Goal: Information Seeking & Learning: Check status

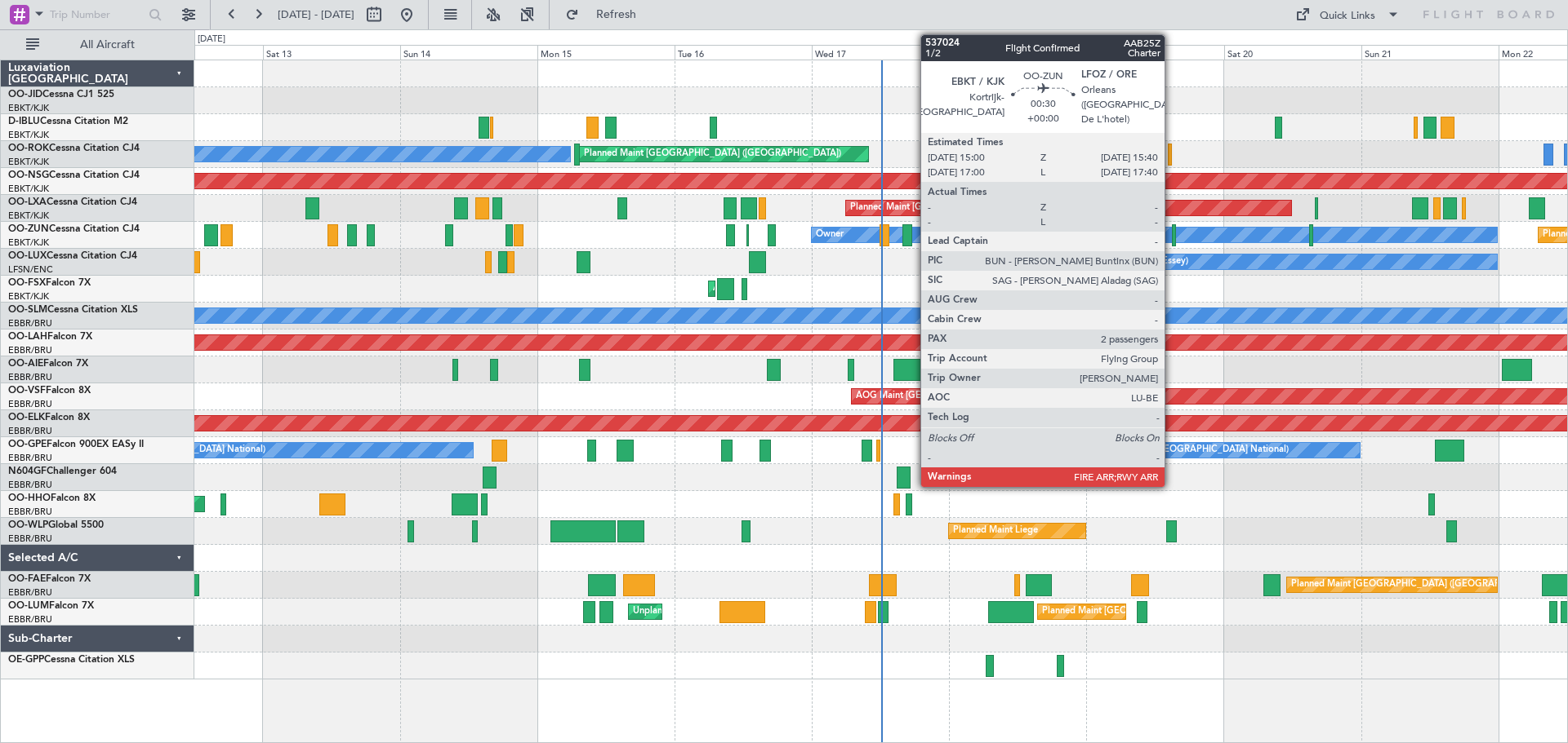
click at [1172, 239] on div at bounding box center [1174, 235] width 5 height 22
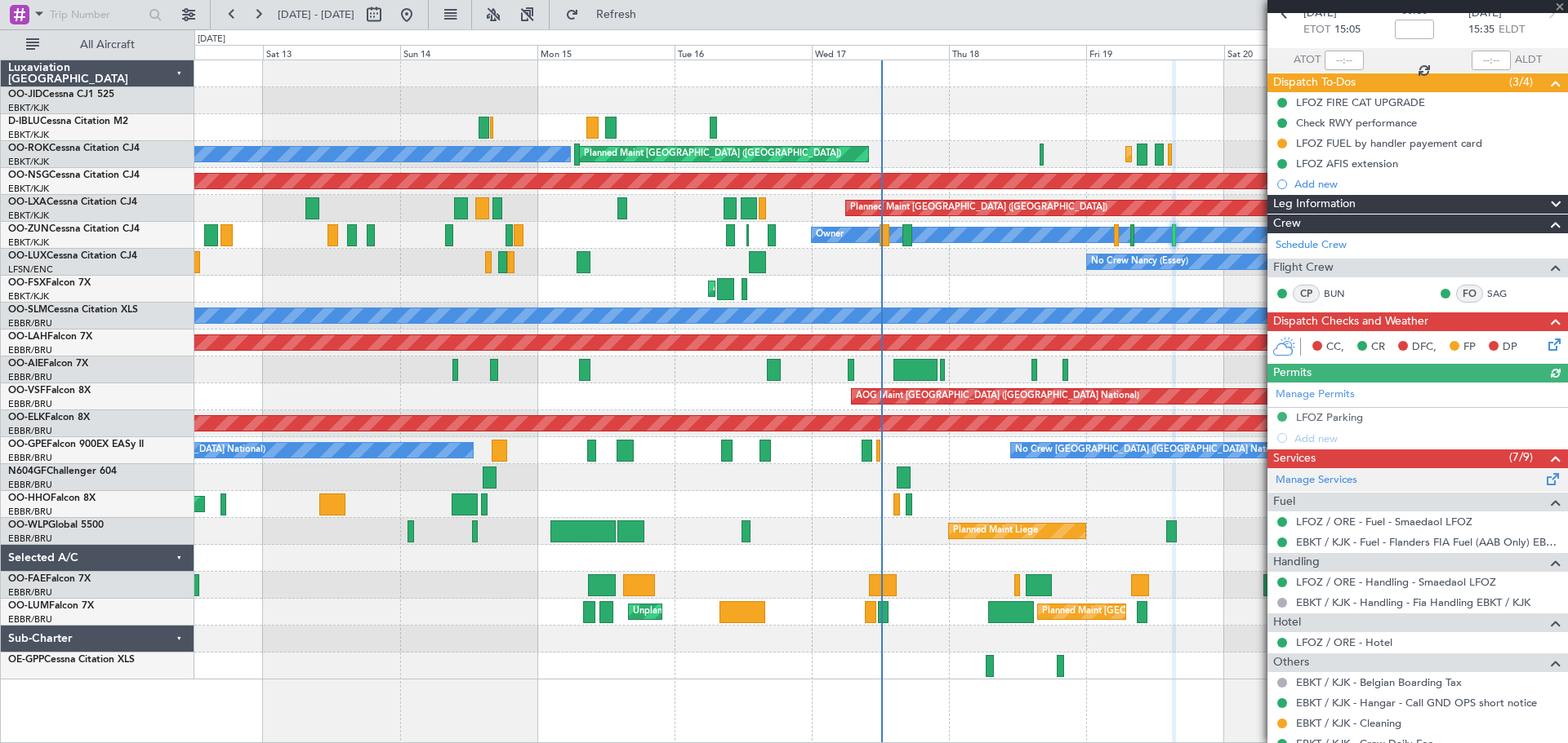
scroll to position [257, 0]
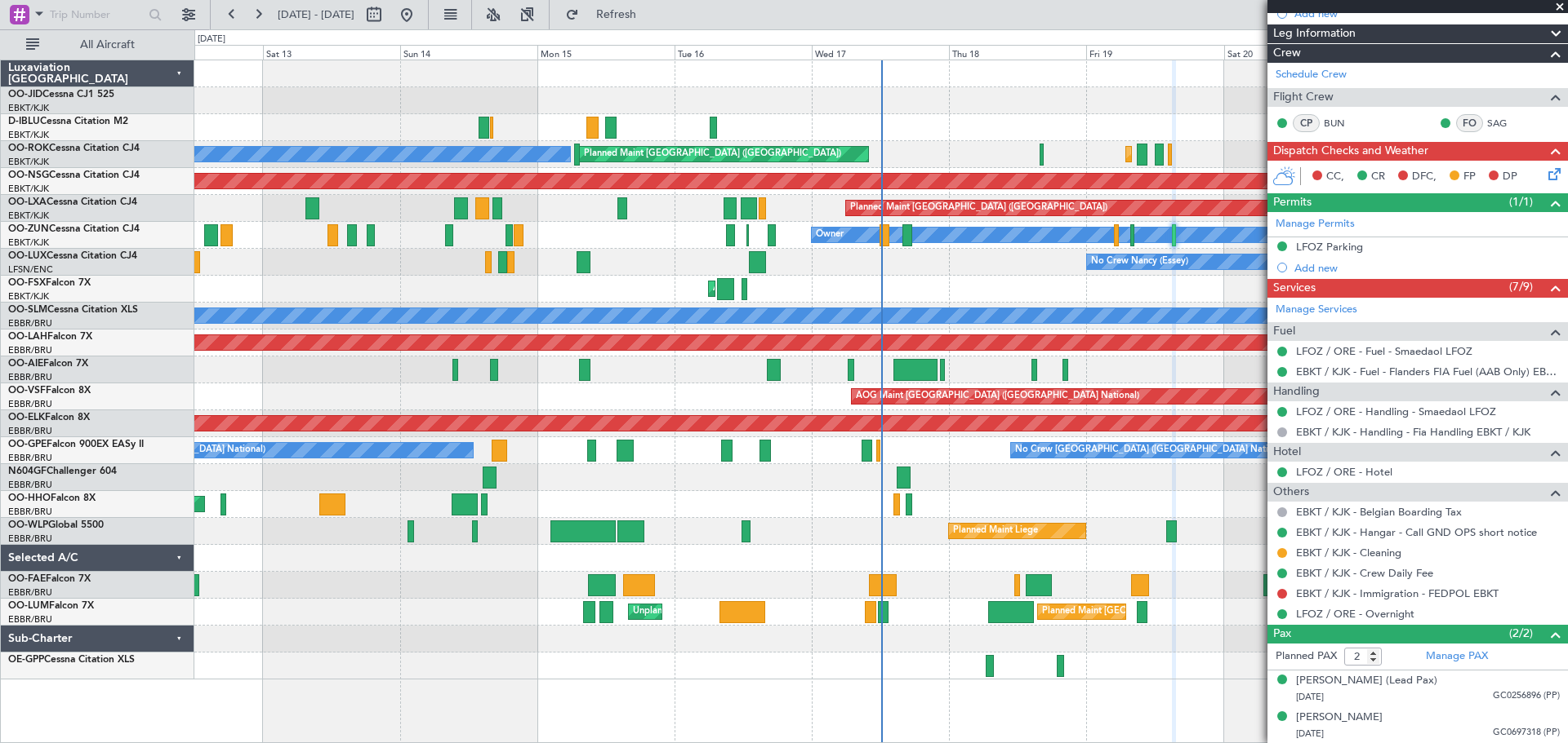
click at [1560, 8] on span at bounding box center [1559, 7] width 16 height 14
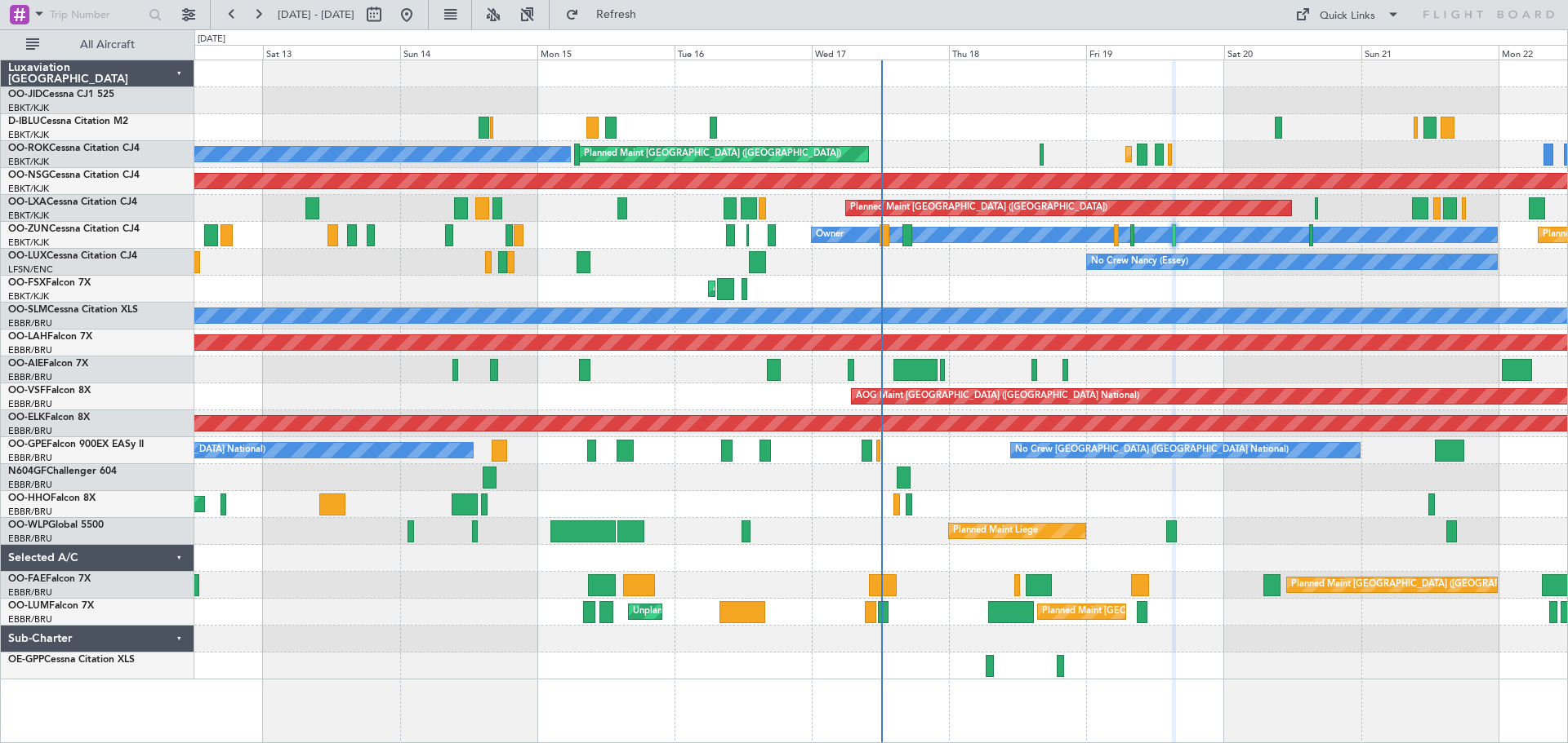
type input "0"
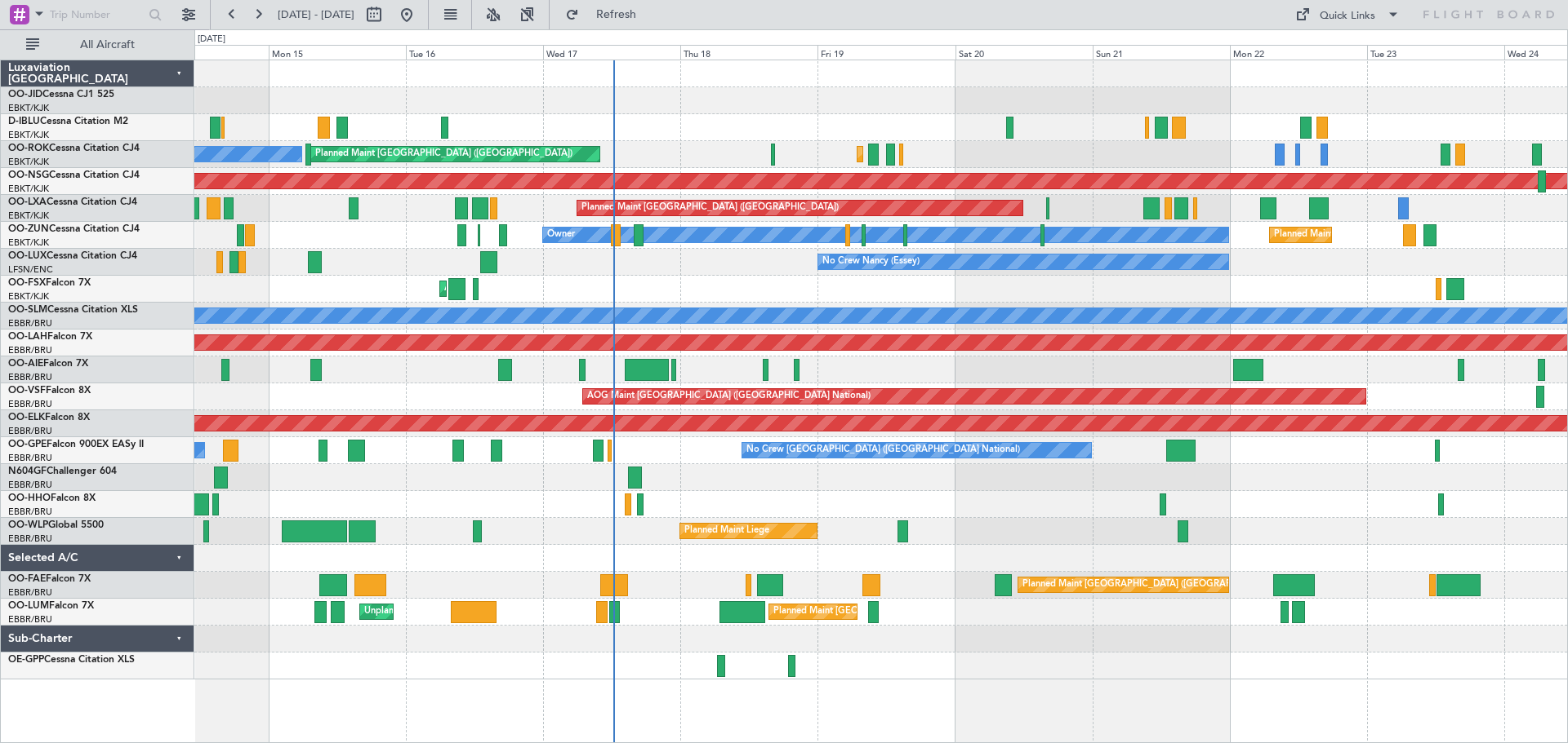
click at [848, 275] on div "A/C Unavailable [GEOGRAPHIC_DATA] ([GEOGRAPHIC_DATA] National) No Crew [GEOGRAP…" at bounding box center [880, 370] width 1373 height 619
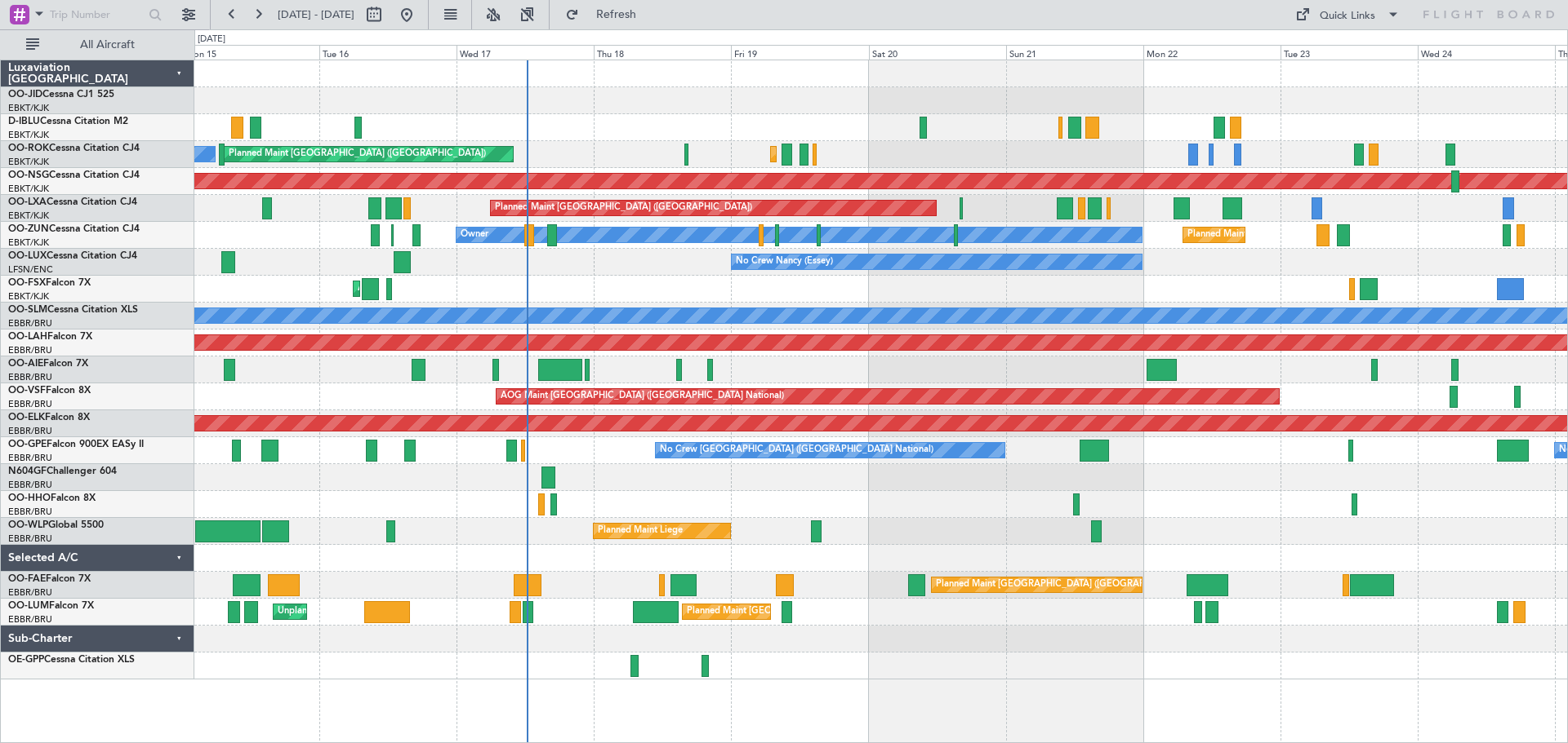
click at [1053, 274] on div "No Crew Nancy (Essey)" at bounding box center [880, 263] width 1373 height 27
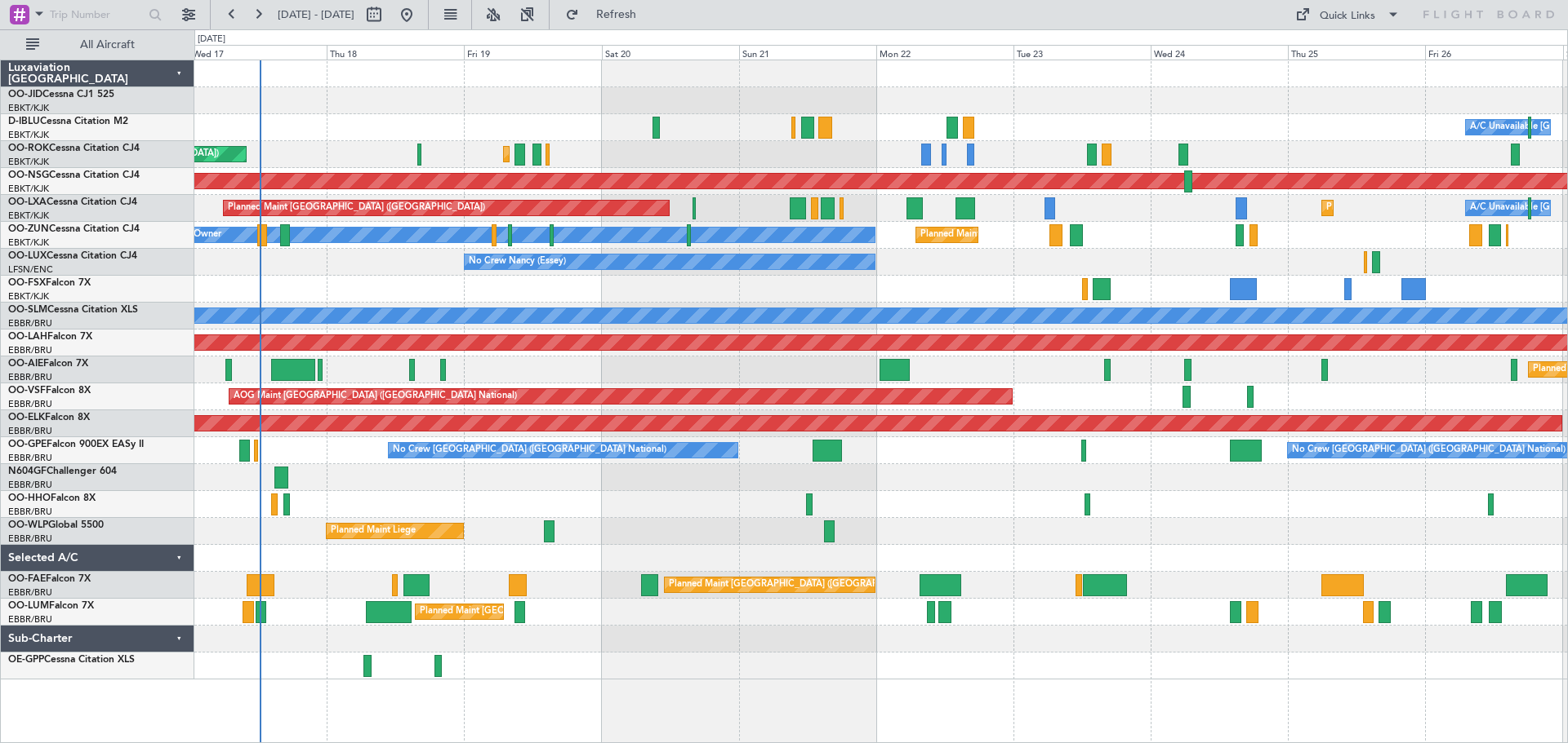
click at [910, 261] on div "No Crew Nancy (Essey)" at bounding box center [880, 263] width 1373 height 27
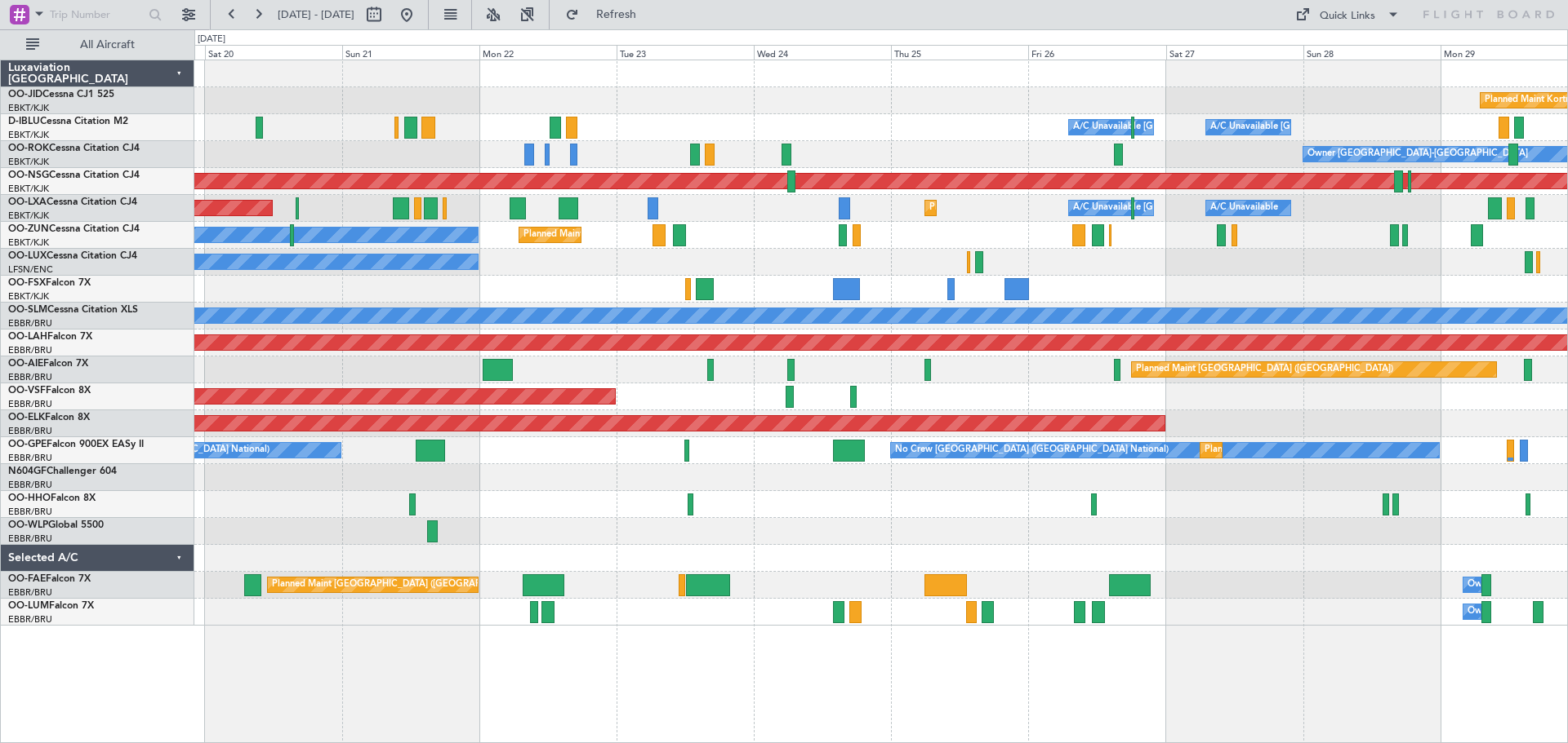
click at [978, 265] on div "No Crew Nancy (Essey)" at bounding box center [880, 263] width 1373 height 27
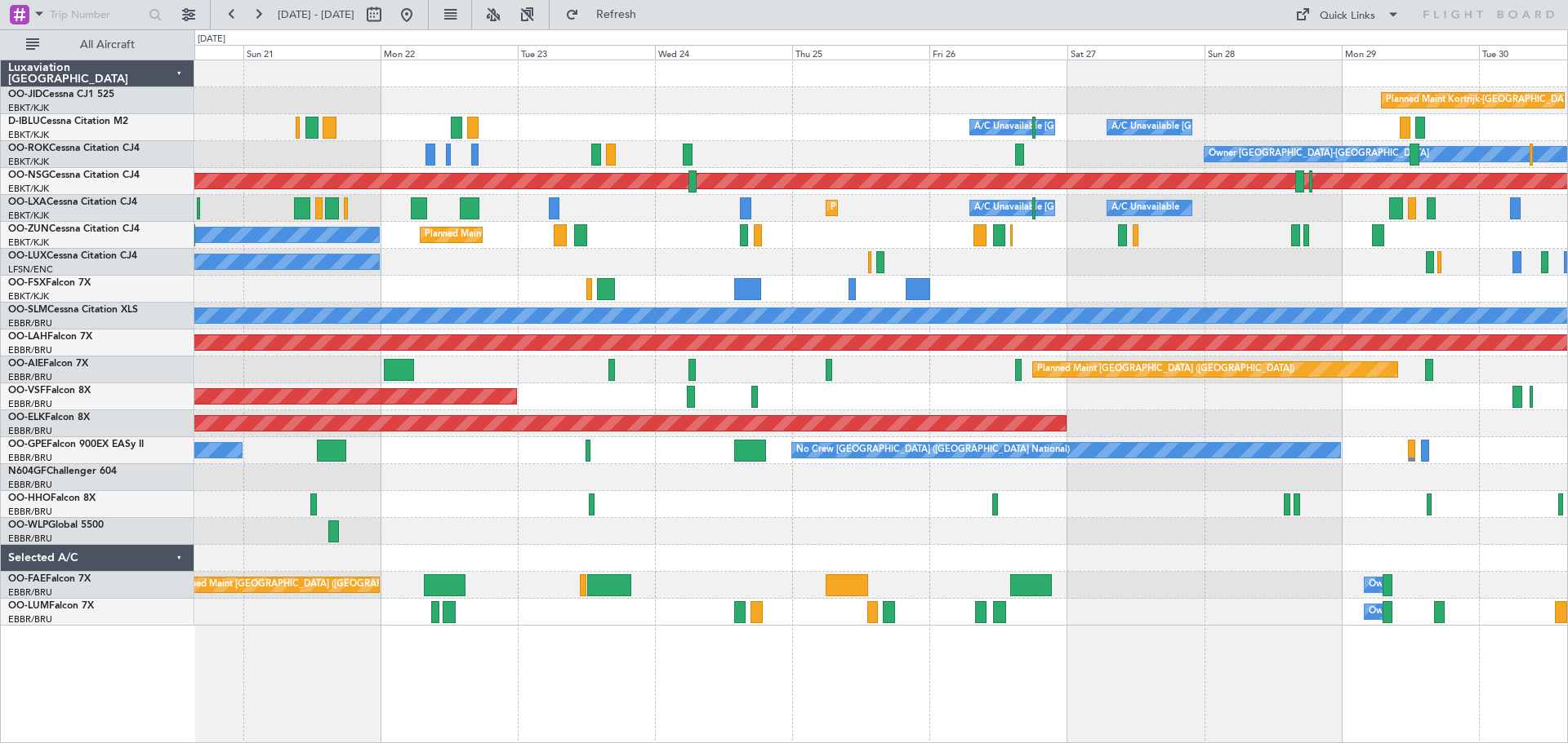
click at [1326, 241] on div "Planned Maint Kortrijk-[GEOGRAPHIC_DATA] Owner" at bounding box center [880, 236] width 1373 height 27
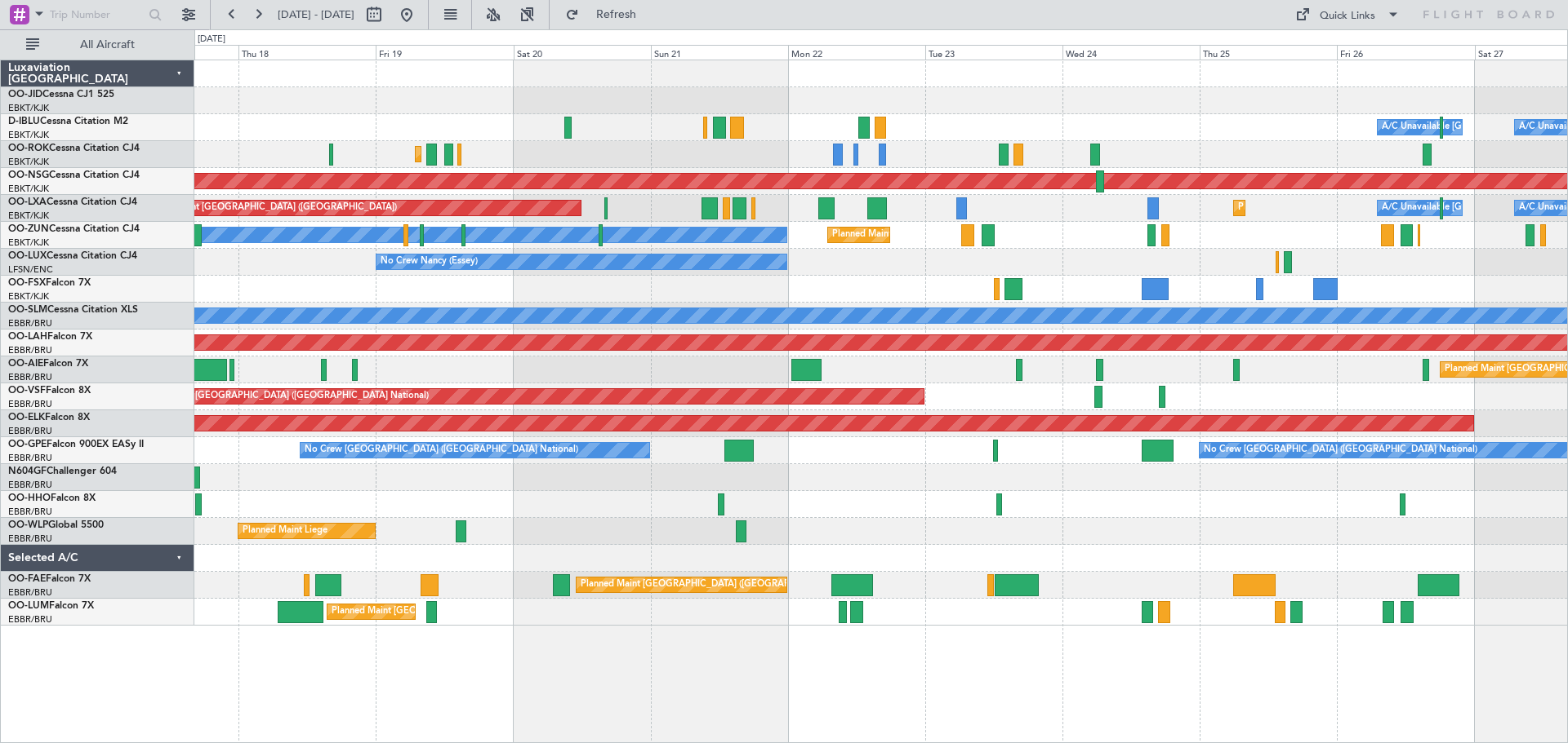
click at [1472, 226] on div "Planned Maint Kortrijk-[GEOGRAPHIC_DATA] Owner" at bounding box center [880, 236] width 1373 height 27
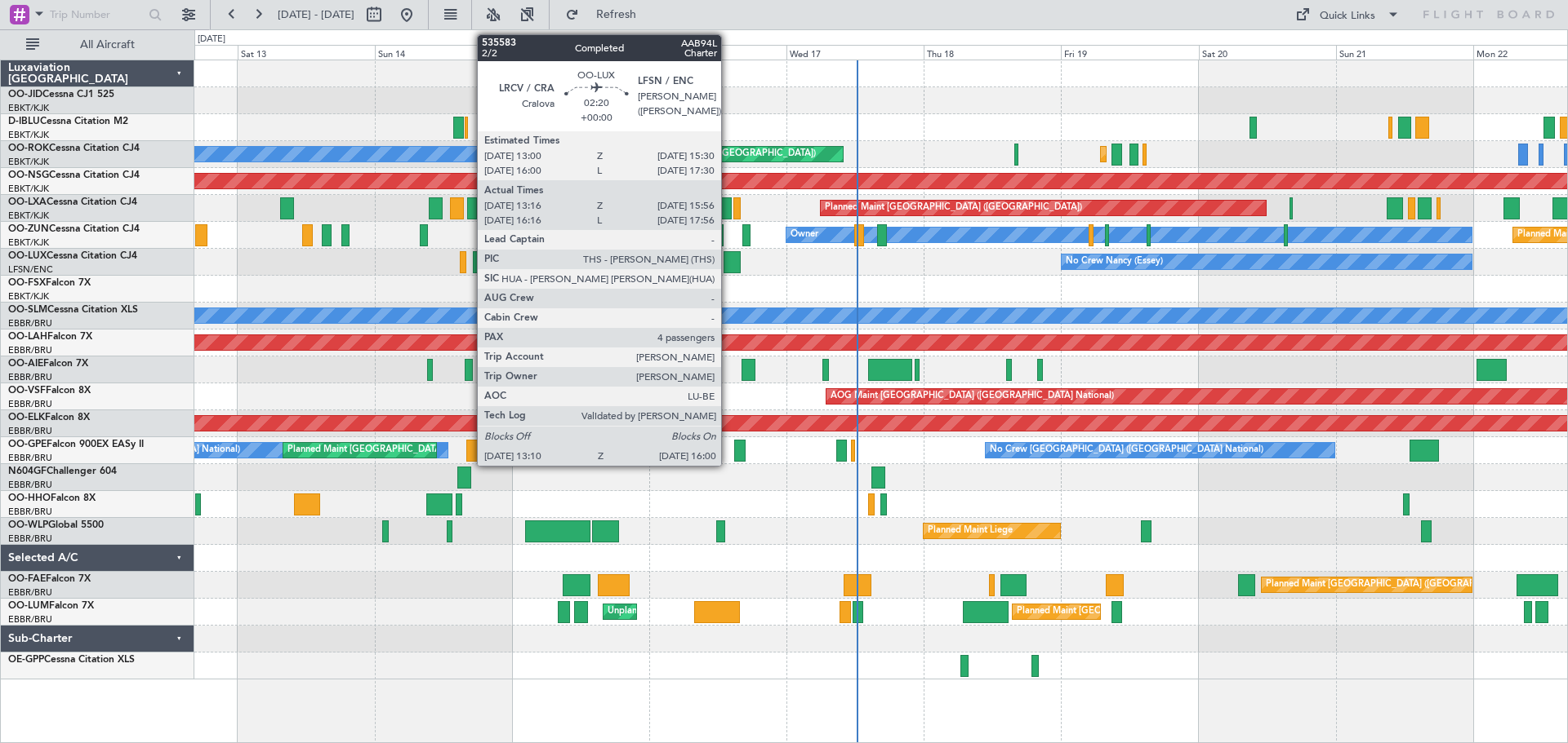
click at [728, 259] on div at bounding box center [732, 262] width 16 height 22
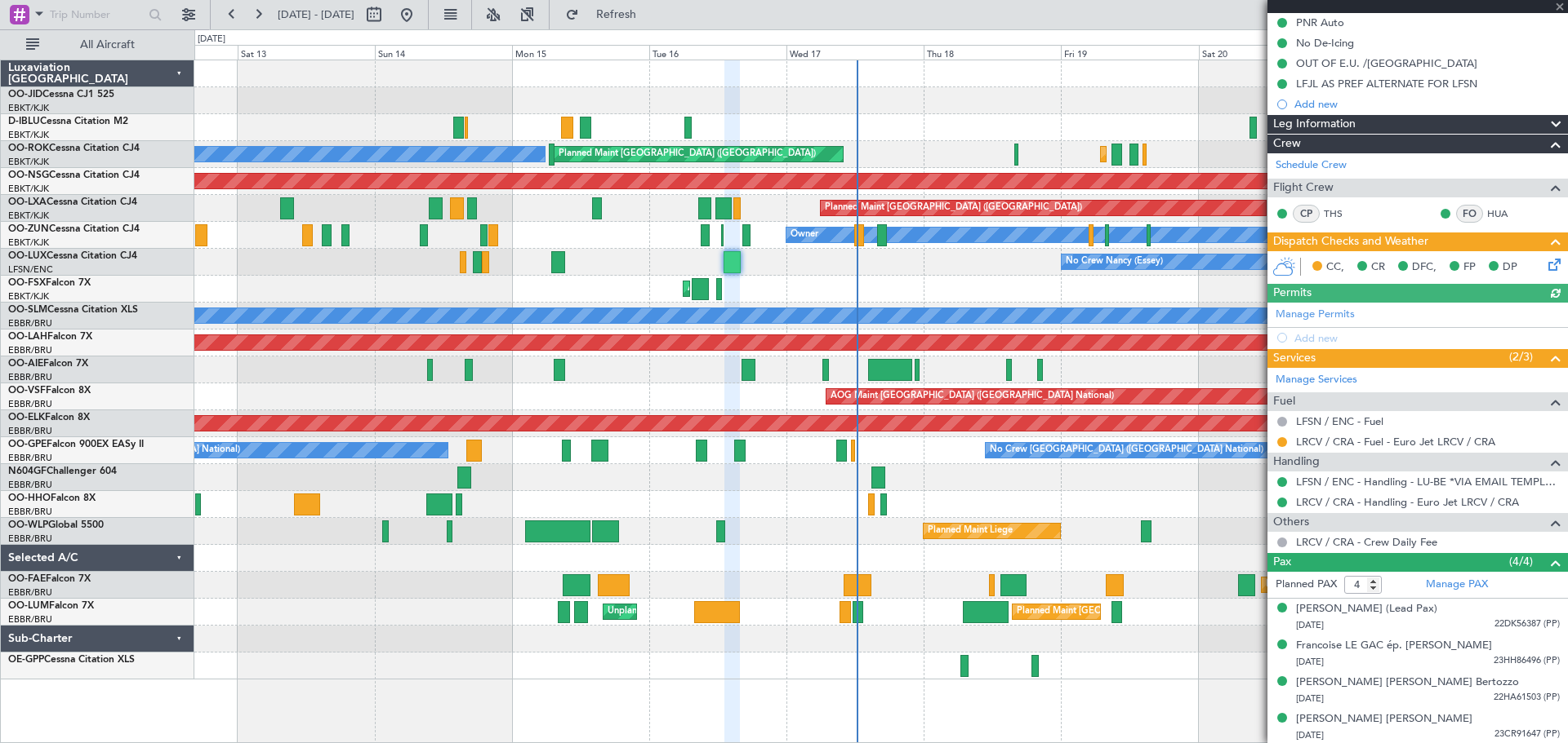
scroll to position [168, 0]
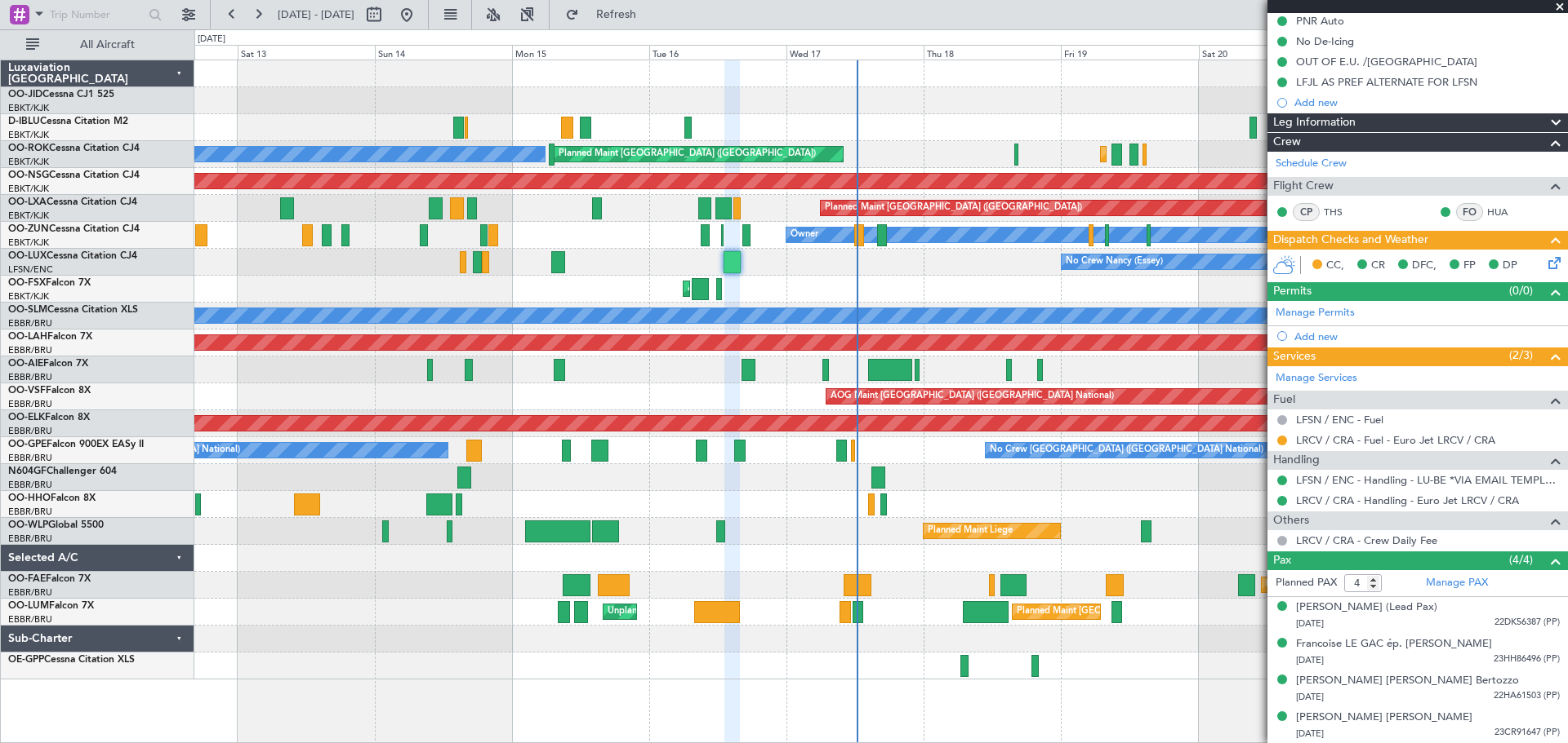
click at [1563, 6] on span at bounding box center [1559, 7] width 16 height 14
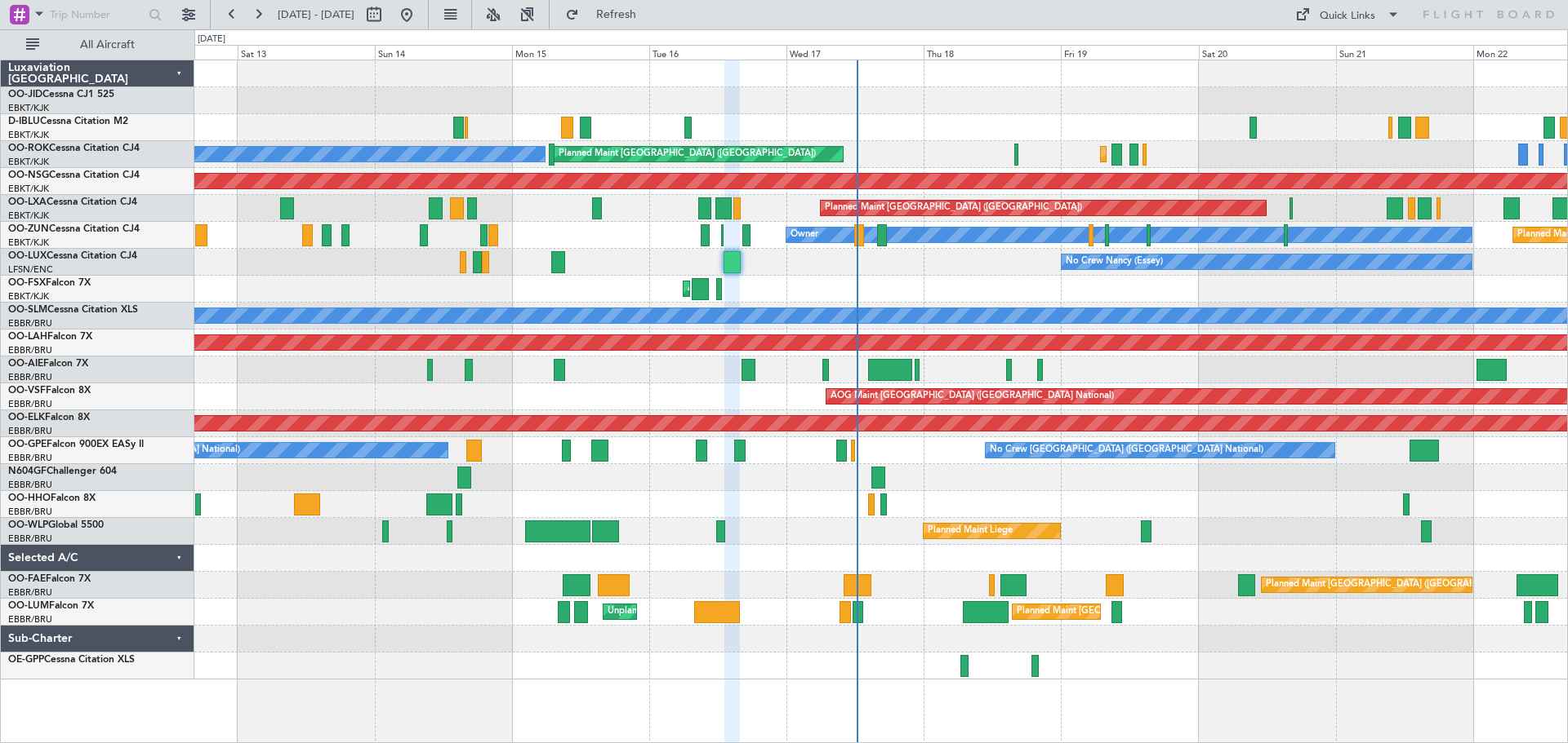
type input "0"
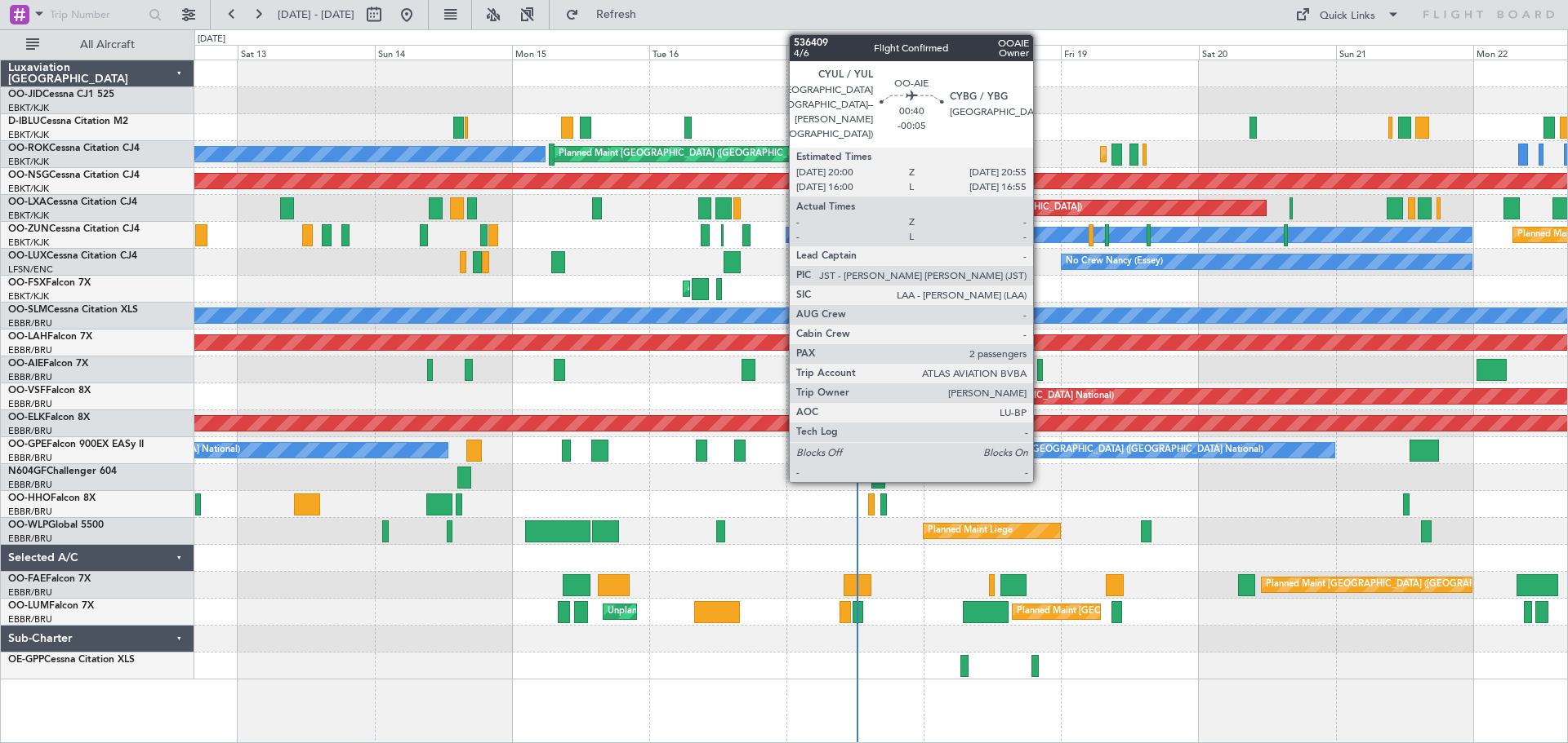
click at [1041, 365] on div at bounding box center [1040, 370] width 5 height 22
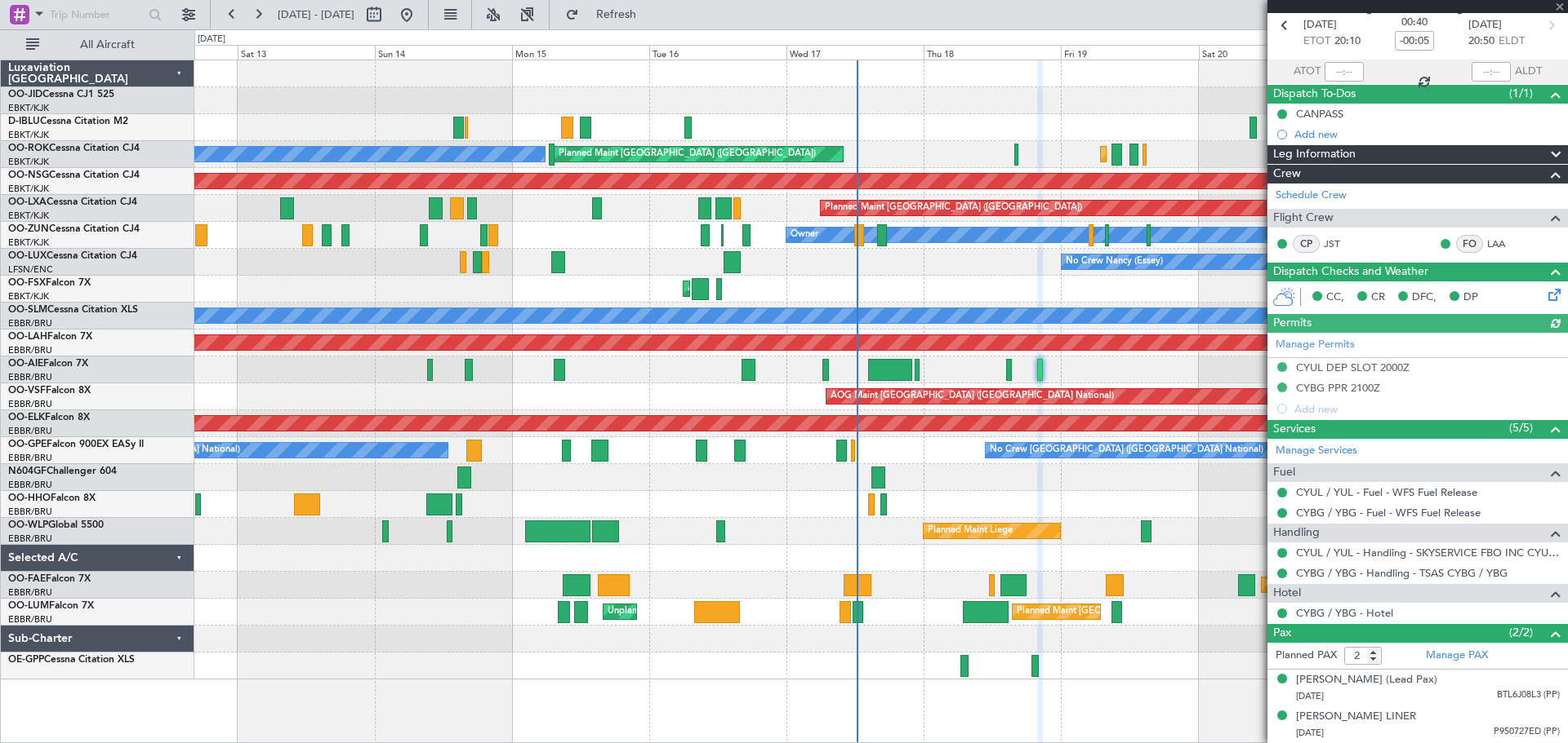
scroll to position [91, 0]
click at [1560, 5] on span at bounding box center [1559, 7] width 16 height 14
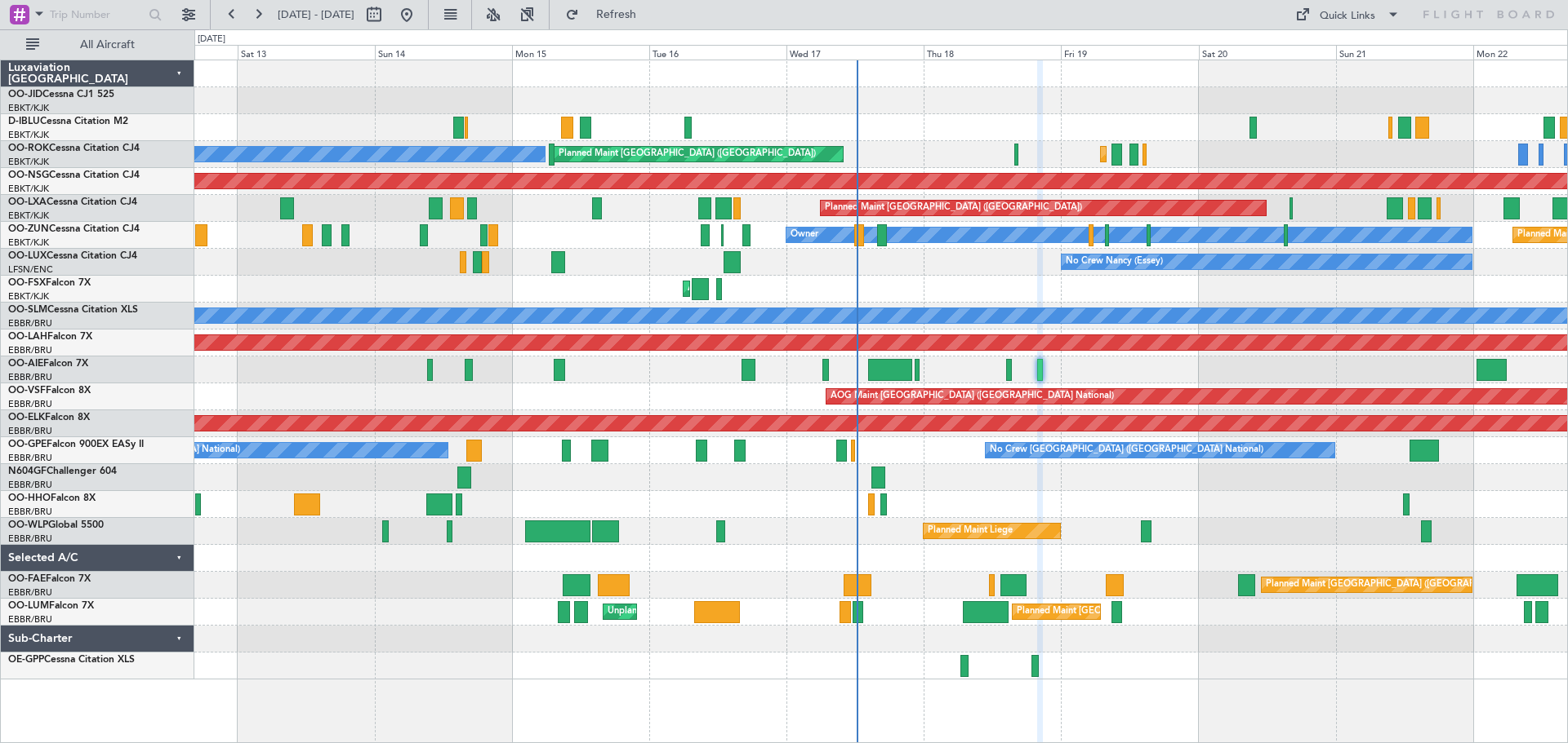
type input "0"
click at [711, 380] on div "No Crew [GEOGRAPHIC_DATA] ([GEOGRAPHIC_DATA] National) Planned Maint [GEOGRAPHI…" at bounding box center [880, 370] width 1373 height 619
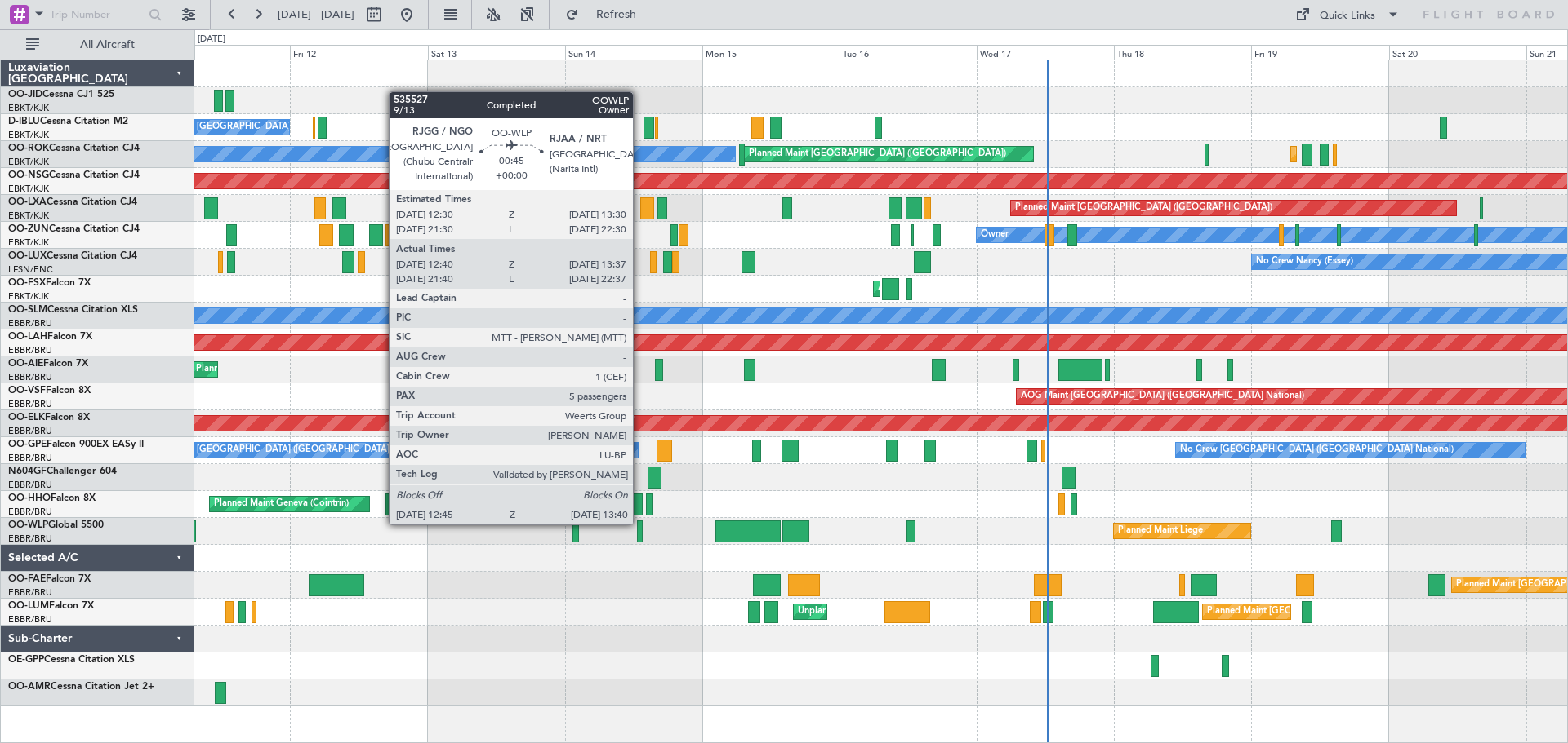
click at [640, 523] on div at bounding box center [640, 532] width 5 height 22
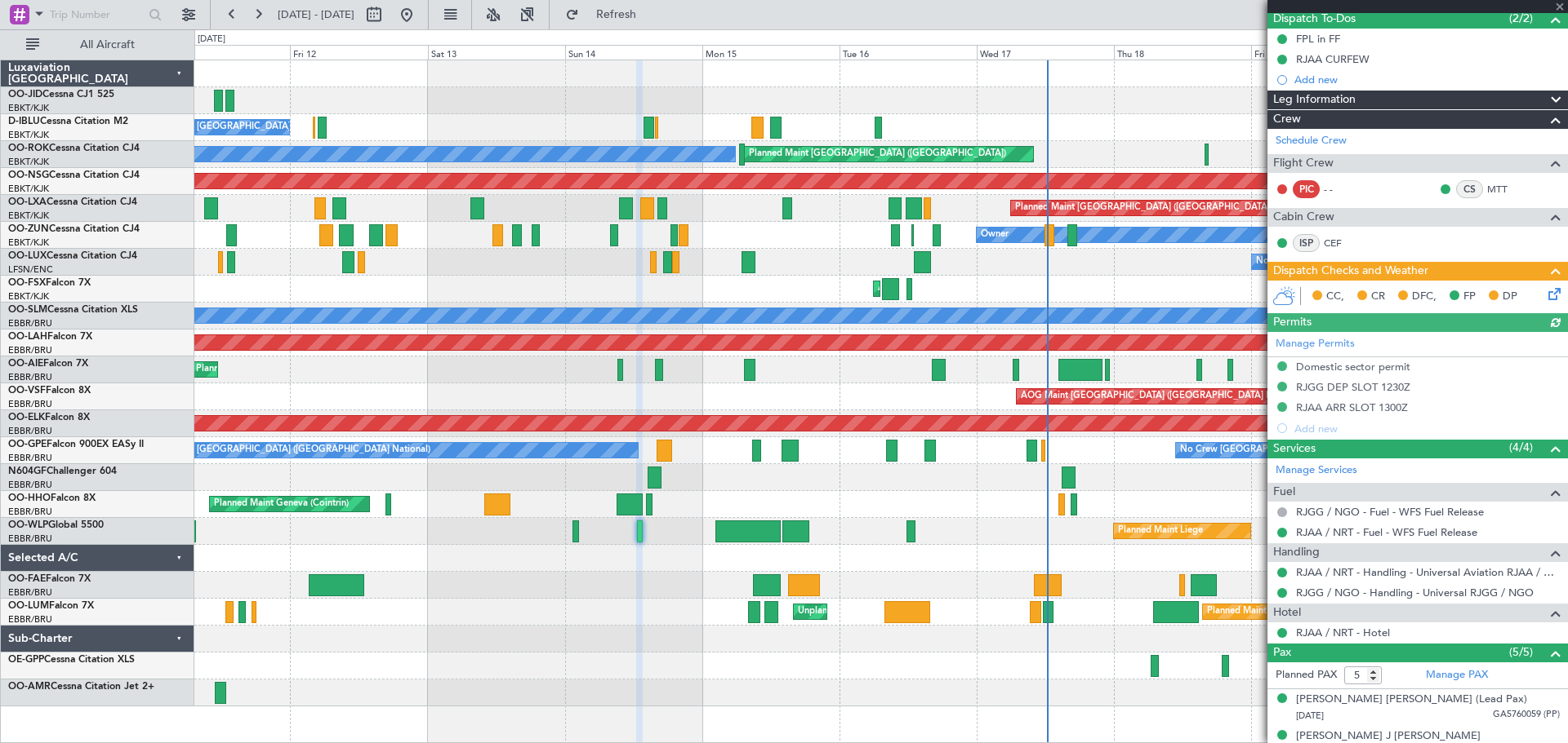
scroll to position [279, 0]
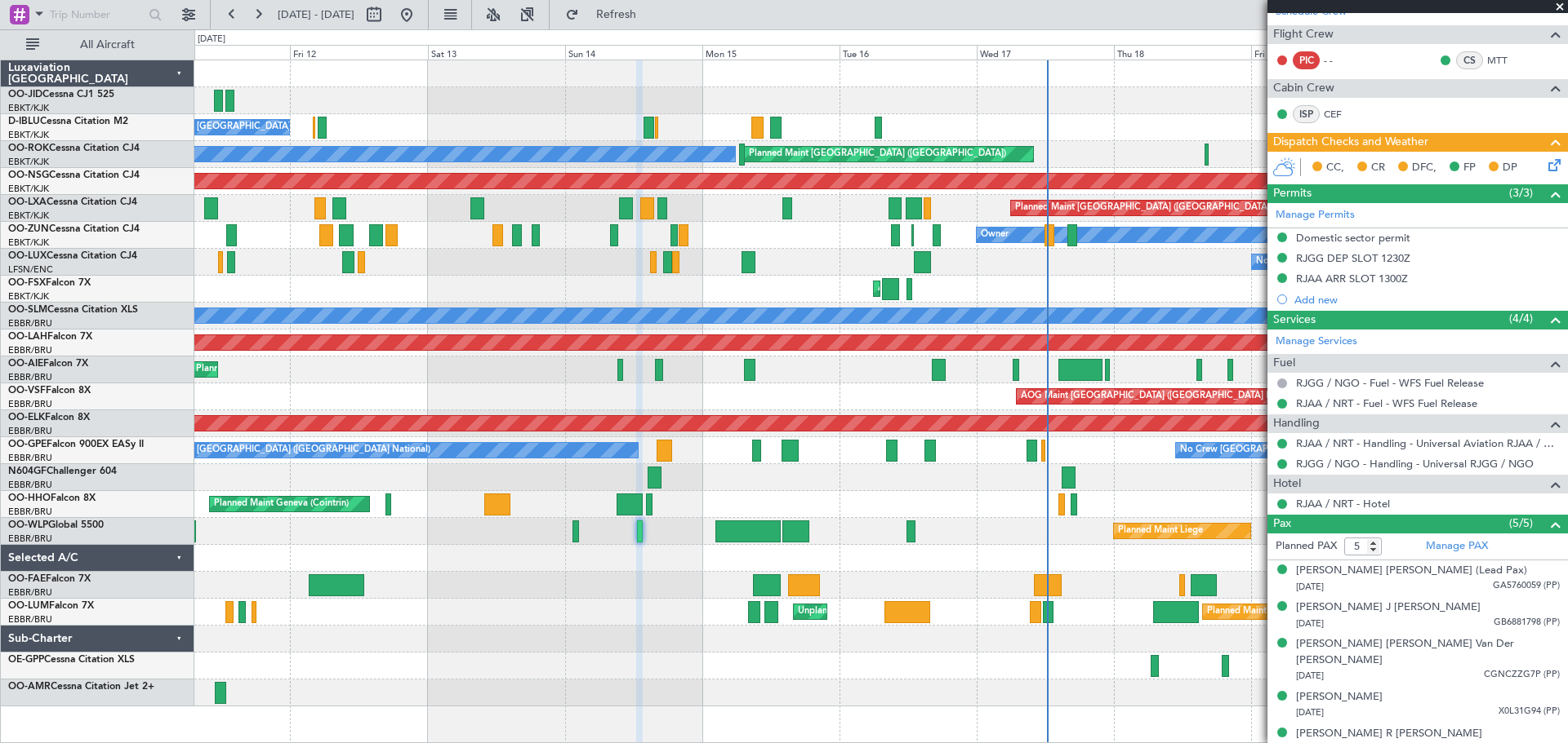
click at [1560, 5] on span at bounding box center [1559, 7] width 16 height 14
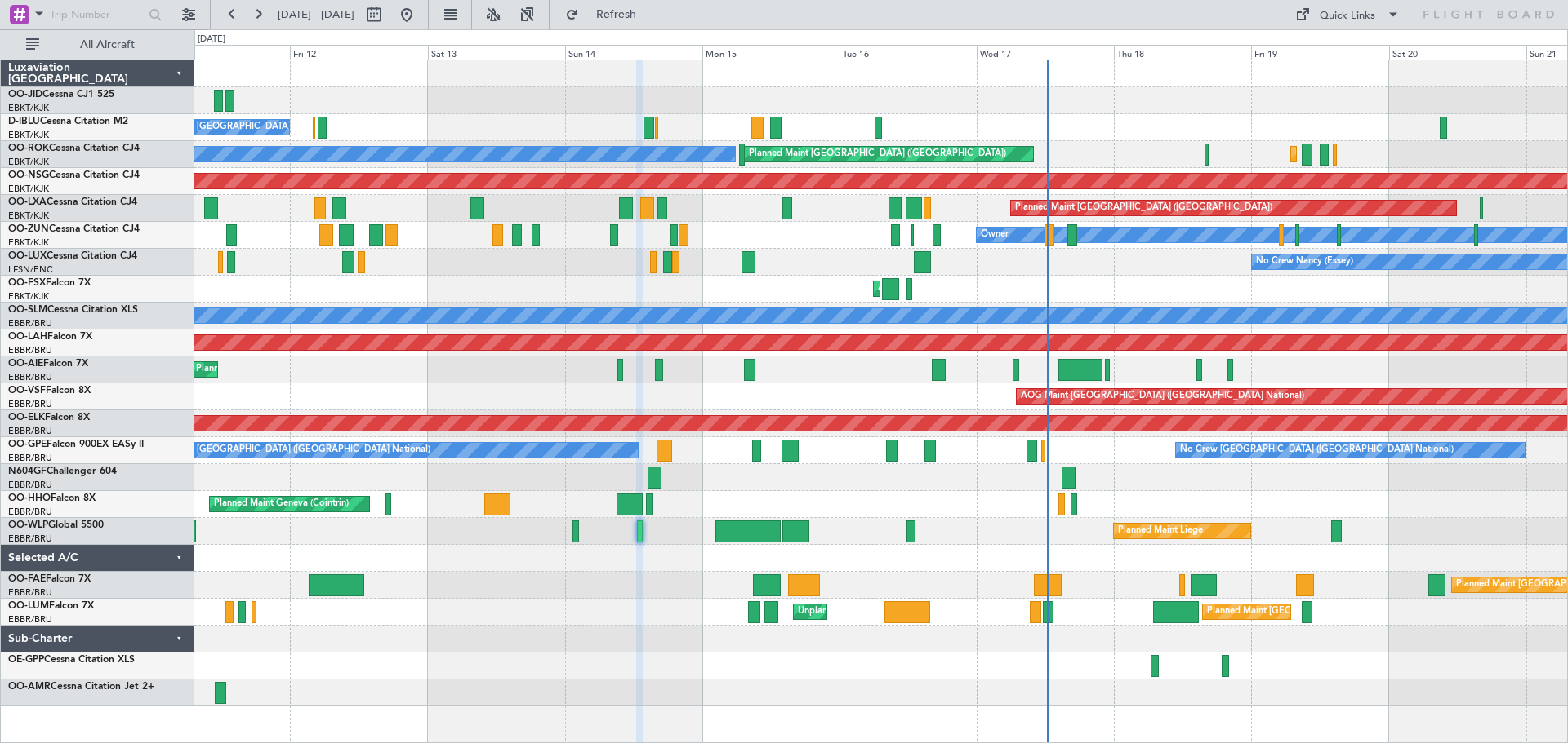
type input "0"
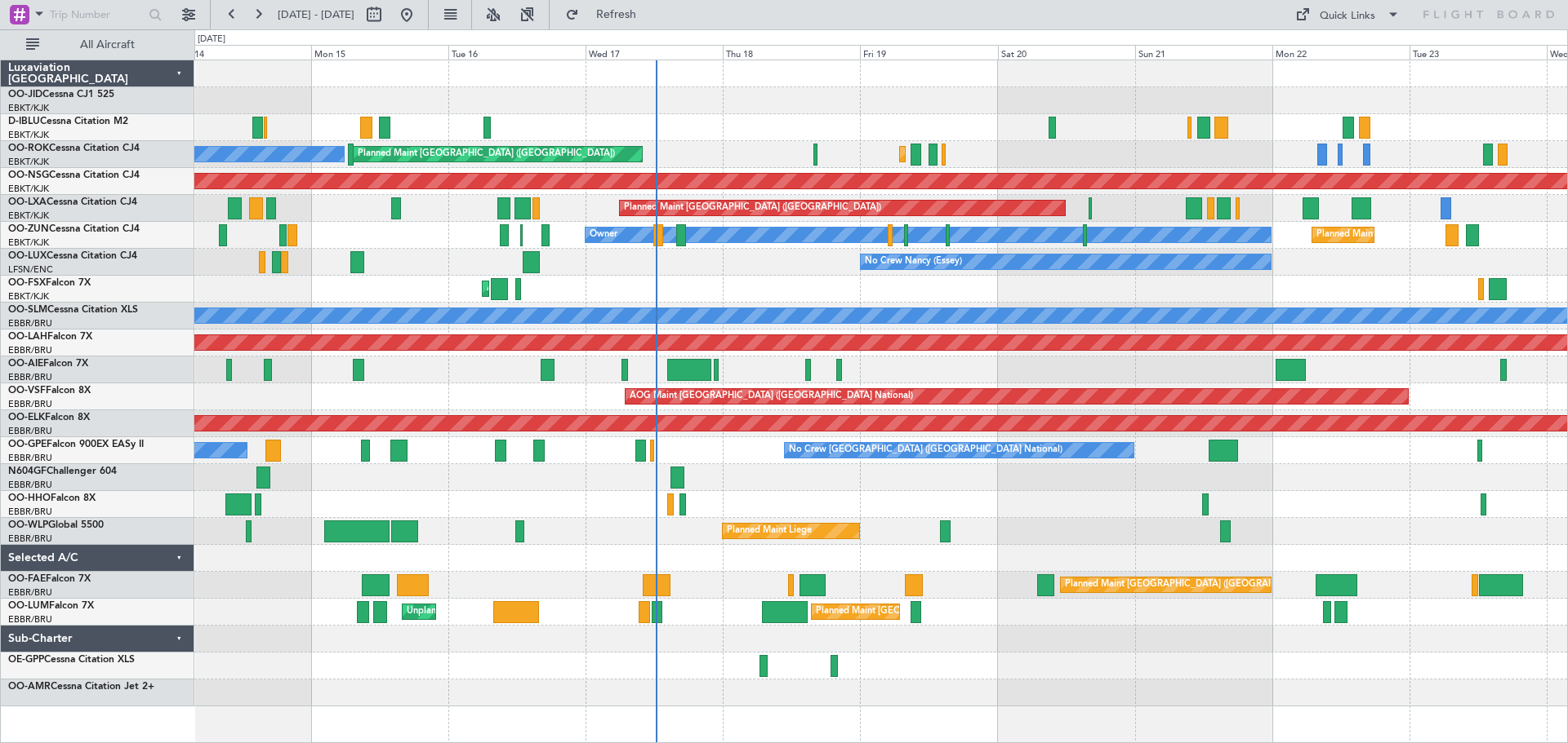
click at [797, 285] on div "A/C Unavailable [GEOGRAPHIC_DATA] ([GEOGRAPHIC_DATA] National) No Crew [GEOGRAP…" at bounding box center [880, 383] width 1373 height 646
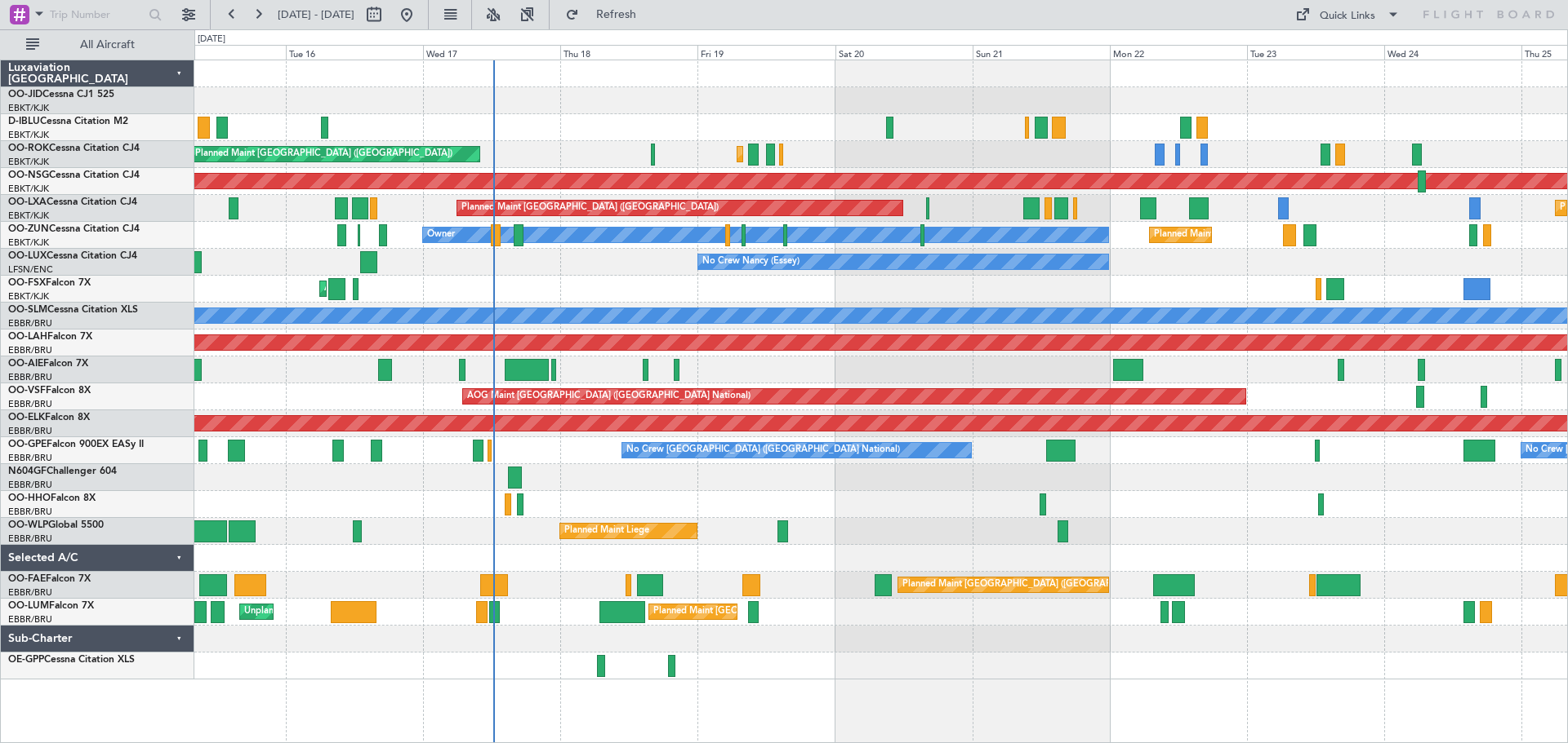
click at [1160, 229] on div "Owner Planned Maint [GEOGRAPHIC_DATA]-[GEOGRAPHIC_DATA]" at bounding box center [880, 236] width 1373 height 27
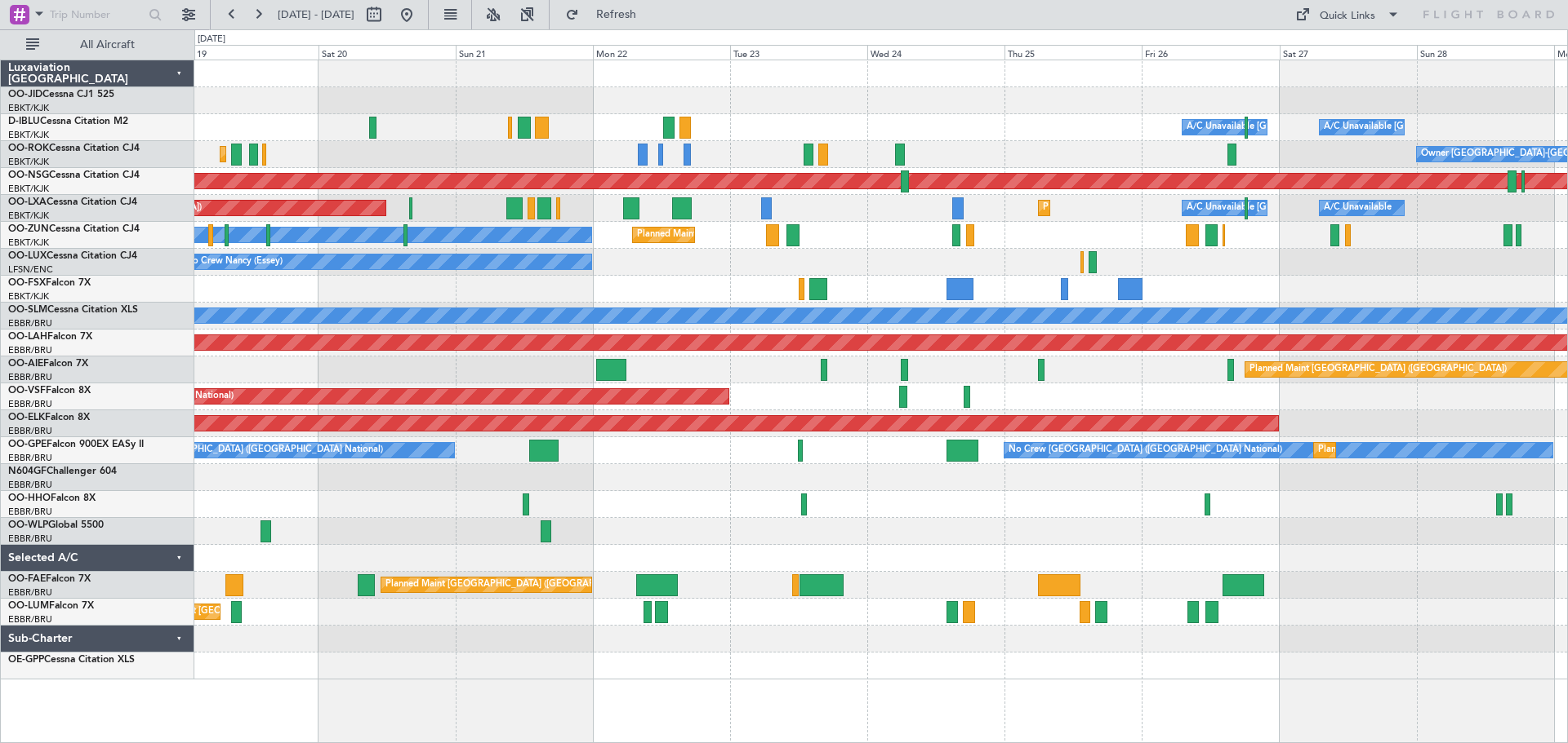
click at [1005, 256] on div "Planned Maint Kortrijk-[GEOGRAPHIC_DATA] A/C Unavailable [GEOGRAPHIC_DATA] ([GE…" at bounding box center [880, 370] width 1373 height 619
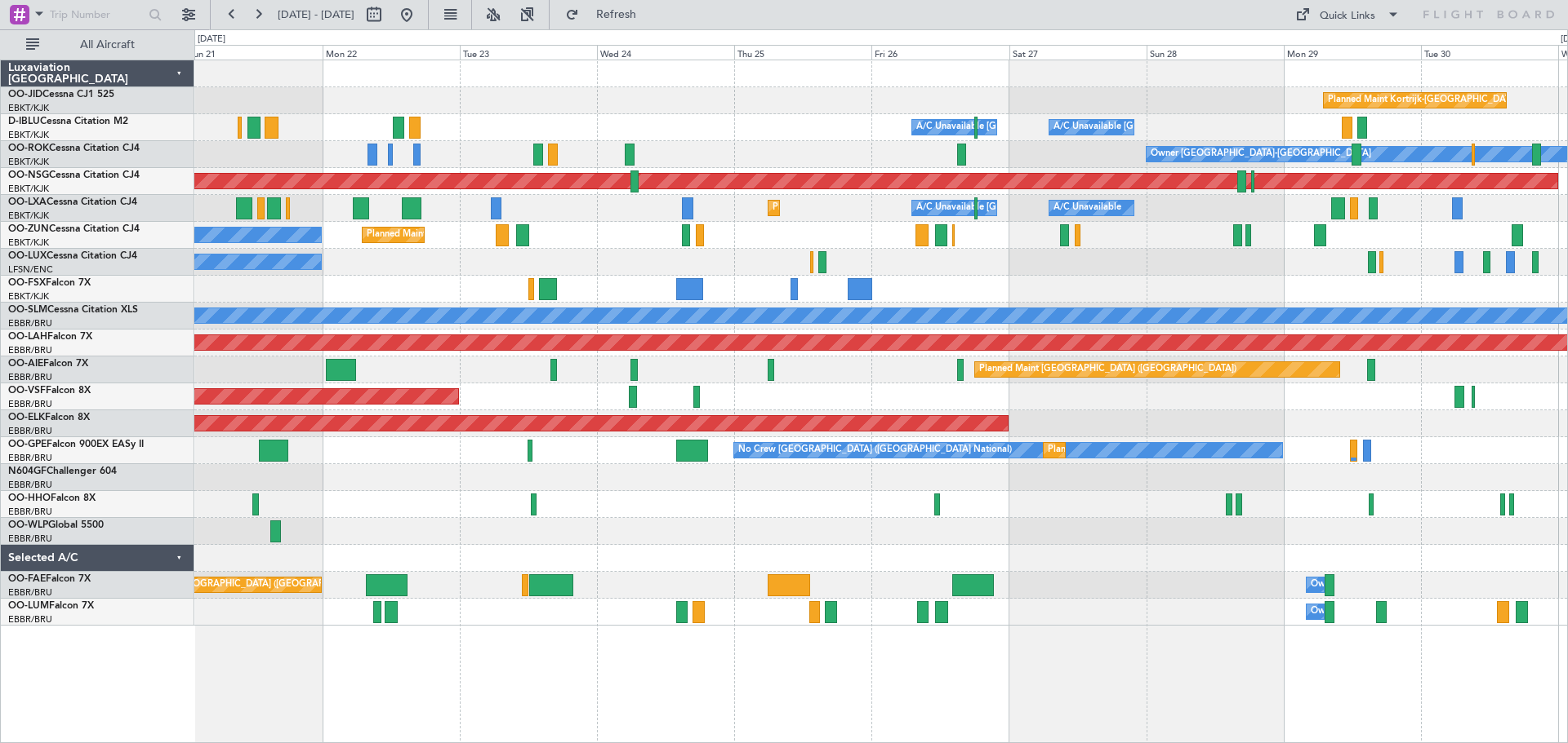
click at [1167, 258] on div "Planned Maint Kortrijk-[GEOGRAPHIC_DATA] A/C Unavailable [GEOGRAPHIC_DATA] ([GE…" at bounding box center [880, 343] width 1373 height 566
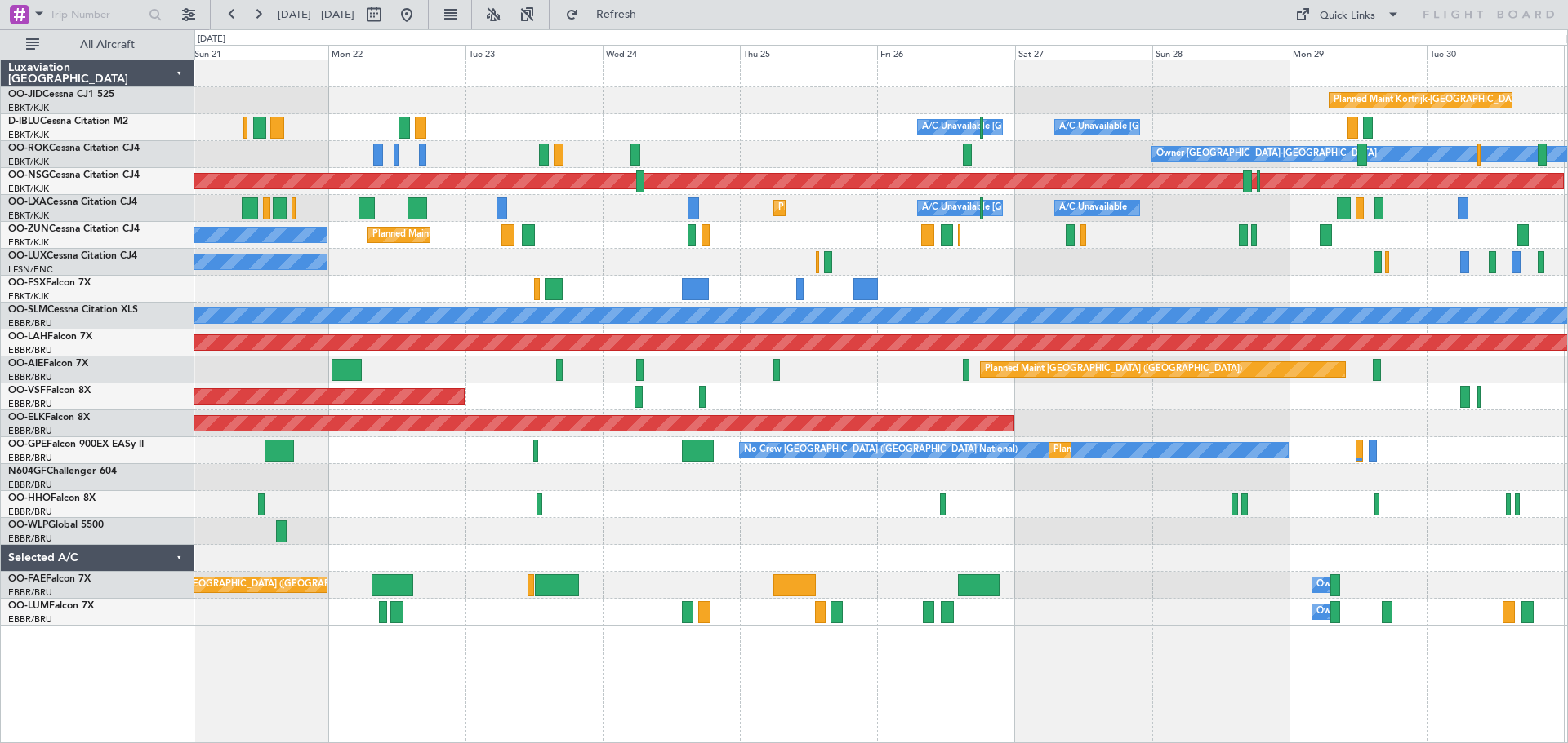
click at [1061, 233] on div "Planned Maint Kortrijk-[GEOGRAPHIC_DATA] A/C Unavailable [GEOGRAPHIC_DATA] ([GE…" at bounding box center [880, 343] width 1373 height 566
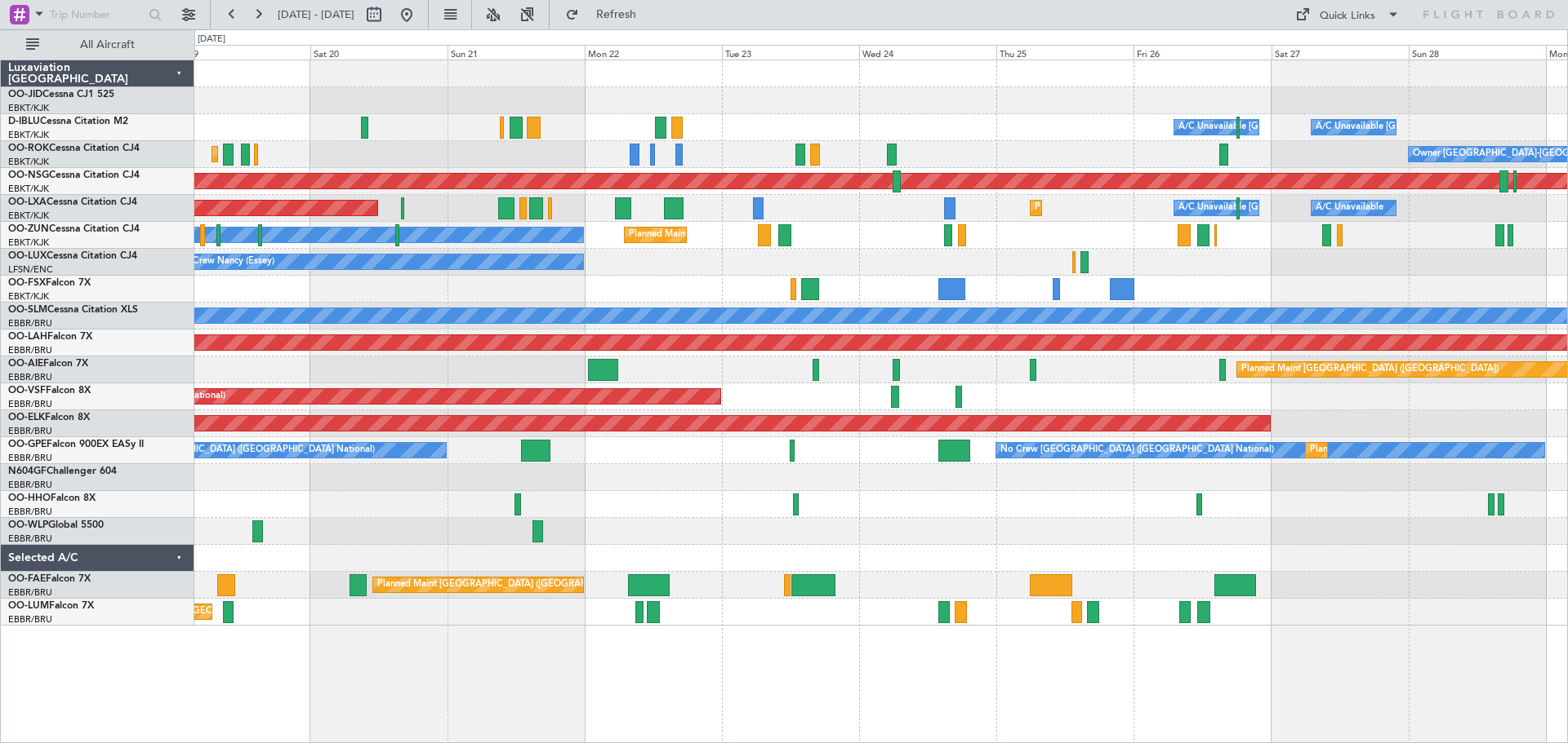
click at [834, 198] on div "Planned Maint Kortrijk-[GEOGRAPHIC_DATA] A/C Unavailable [GEOGRAPHIC_DATA] ([GE…" at bounding box center [880, 209] width 1373 height 27
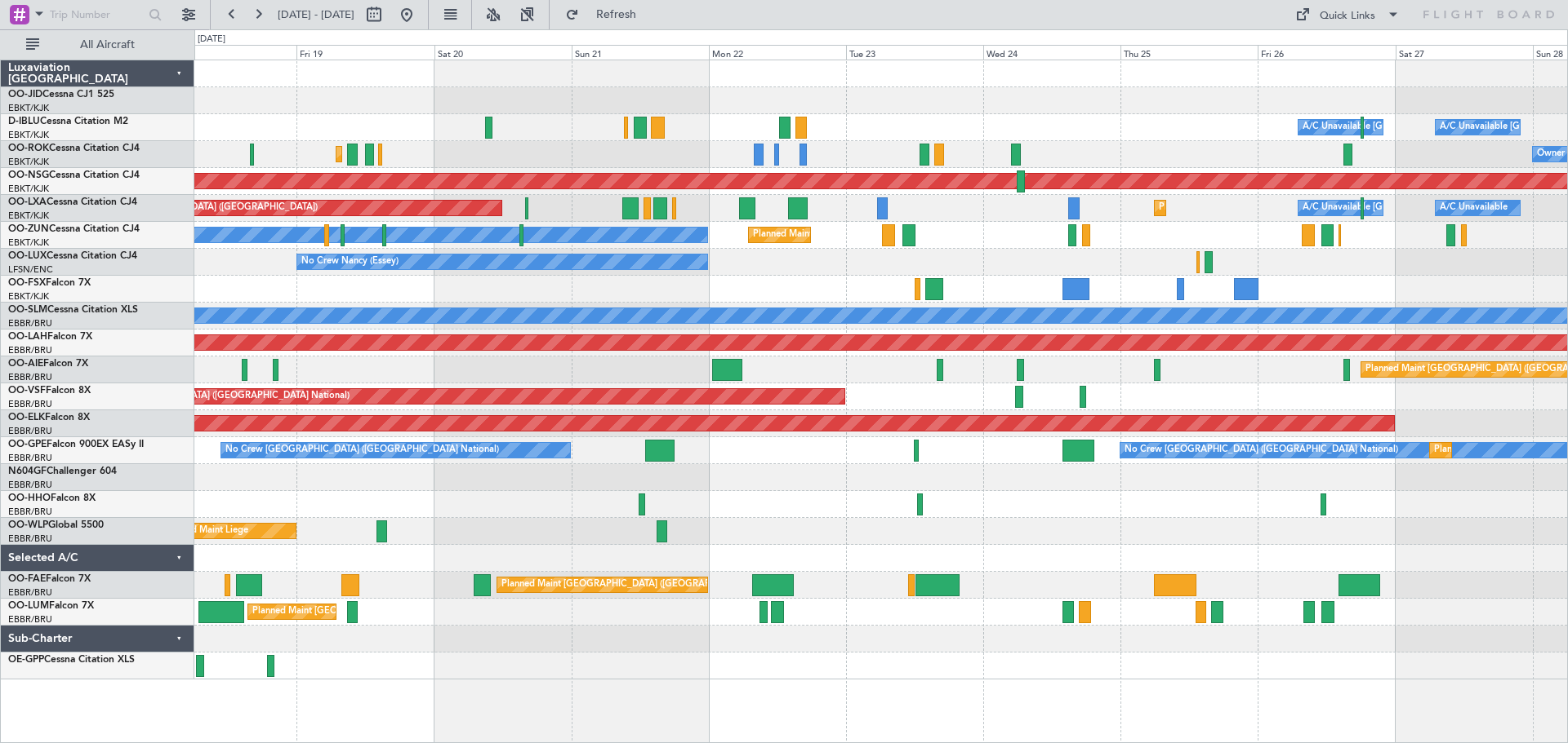
click at [837, 201] on div "Planned Maint Kortrijk-[GEOGRAPHIC_DATA] A/C Unavailable [GEOGRAPHIC_DATA] ([GE…" at bounding box center [880, 209] width 1373 height 27
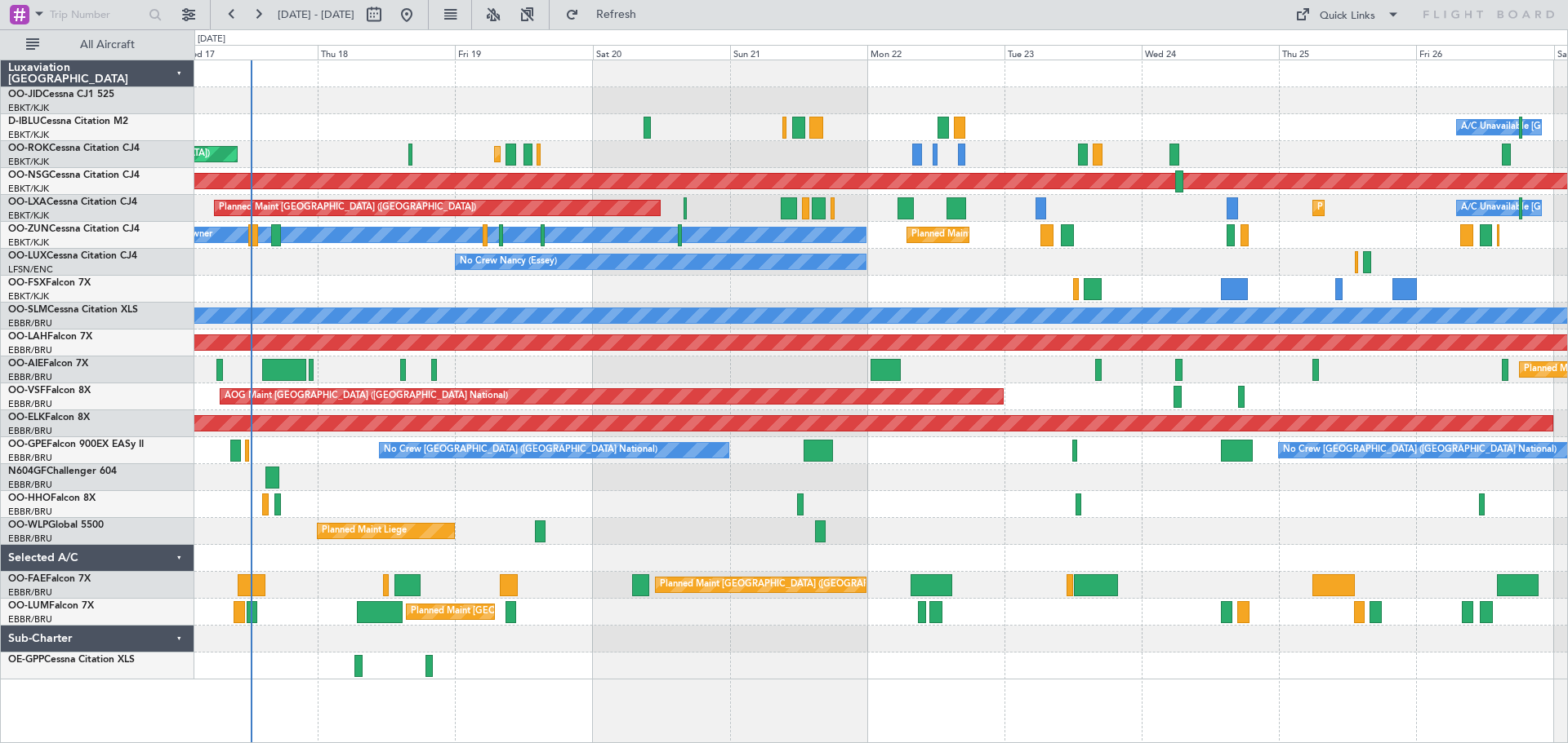
click at [698, 238] on div "Planned Maint Kortrijk-[GEOGRAPHIC_DATA] A/C Unavailable [GEOGRAPHIC_DATA] ([GE…" at bounding box center [880, 370] width 1373 height 619
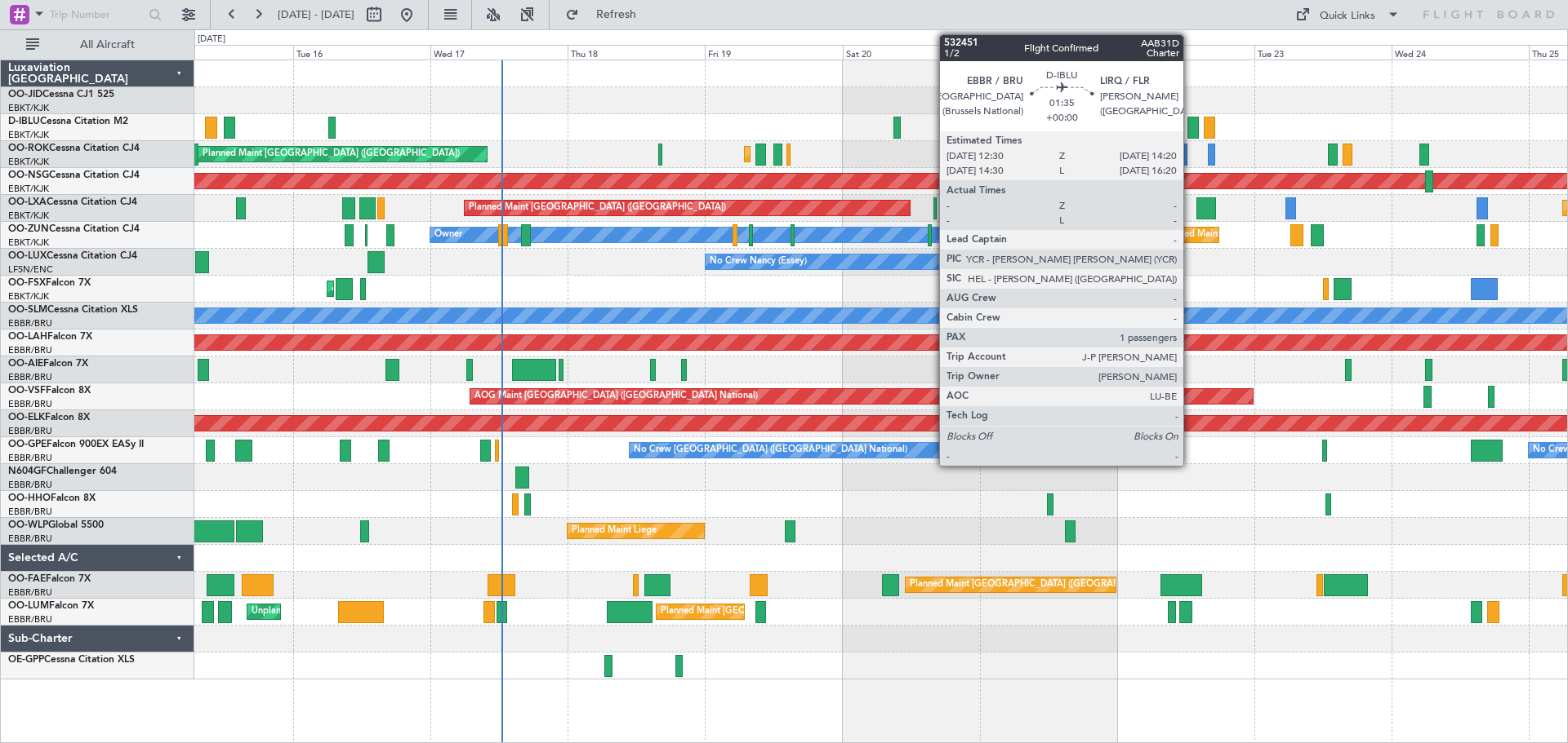
click at [1191, 126] on div at bounding box center [1193, 128] width 11 height 22
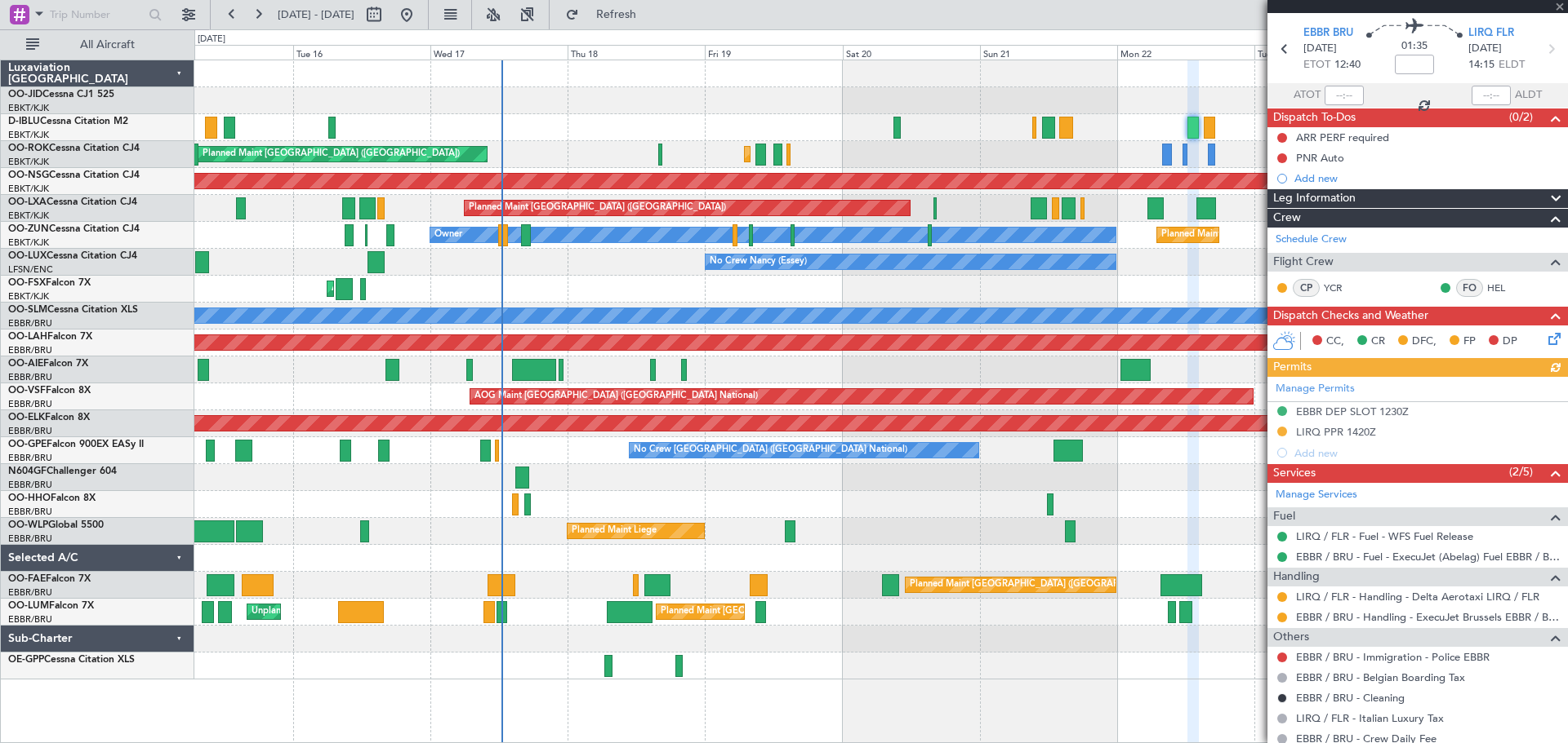
scroll to position [139, 0]
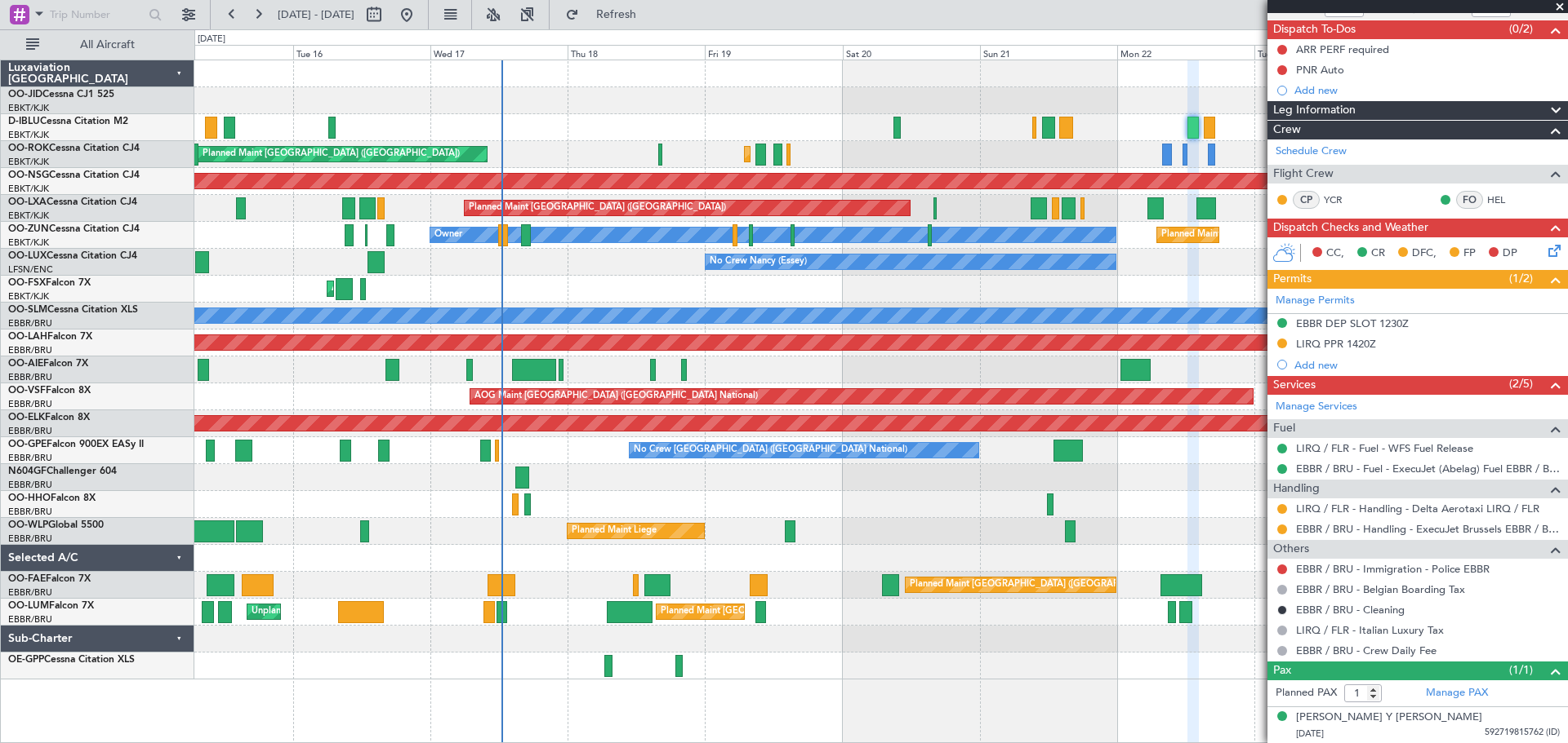
click at [1559, 4] on span at bounding box center [1559, 7] width 16 height 14
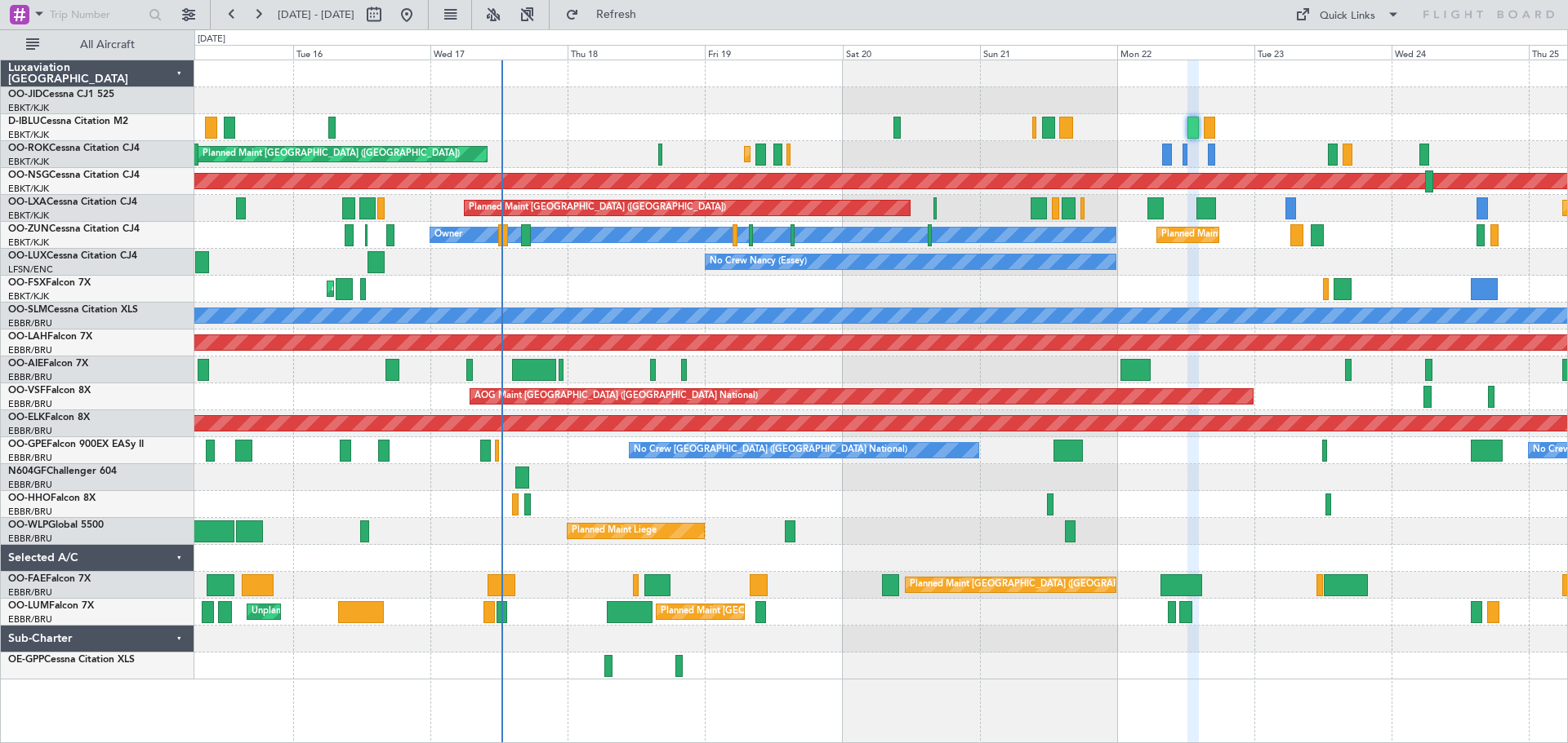
type input "0"
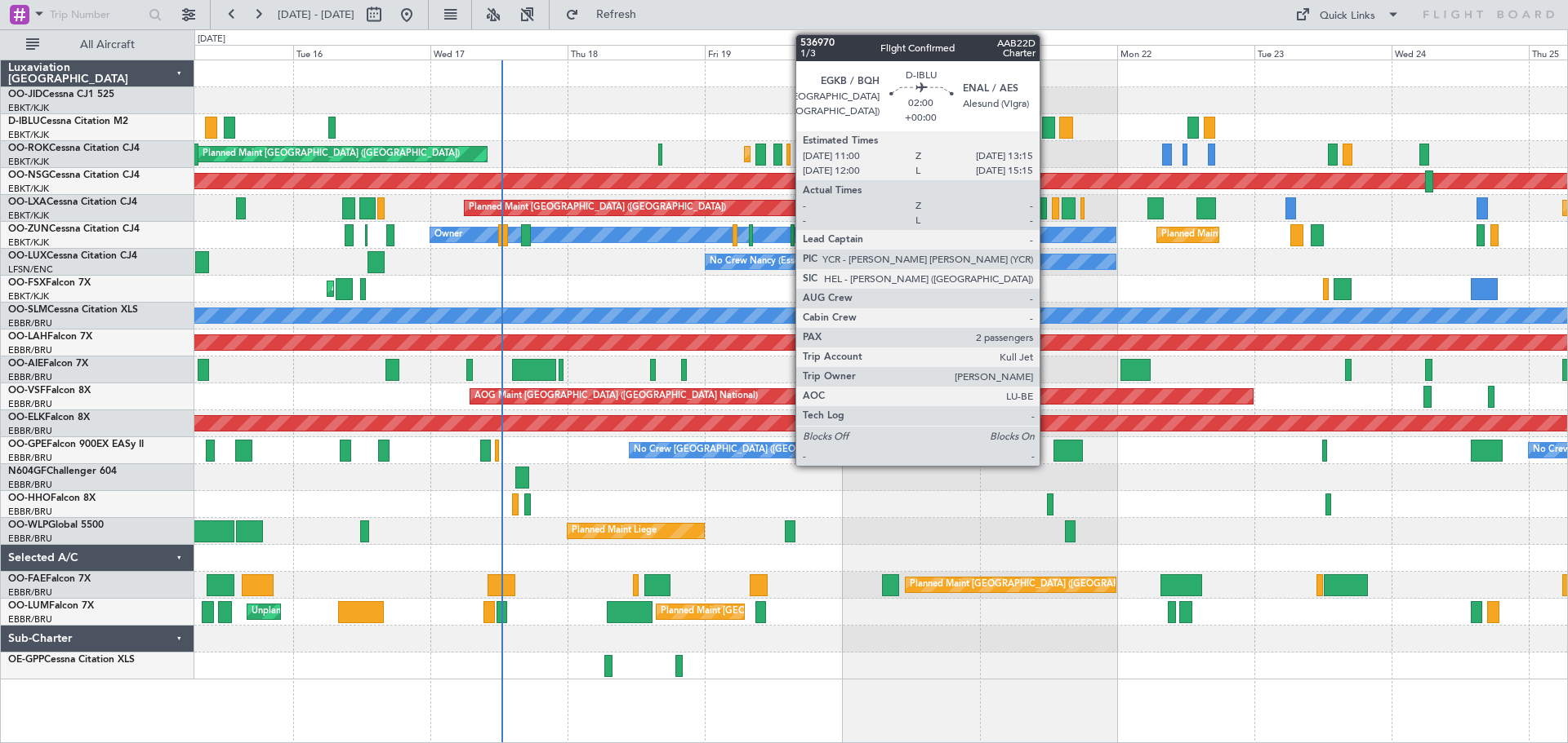
click at [1048, 130] on div at bounding box center [1048, 128] width 14 height 22
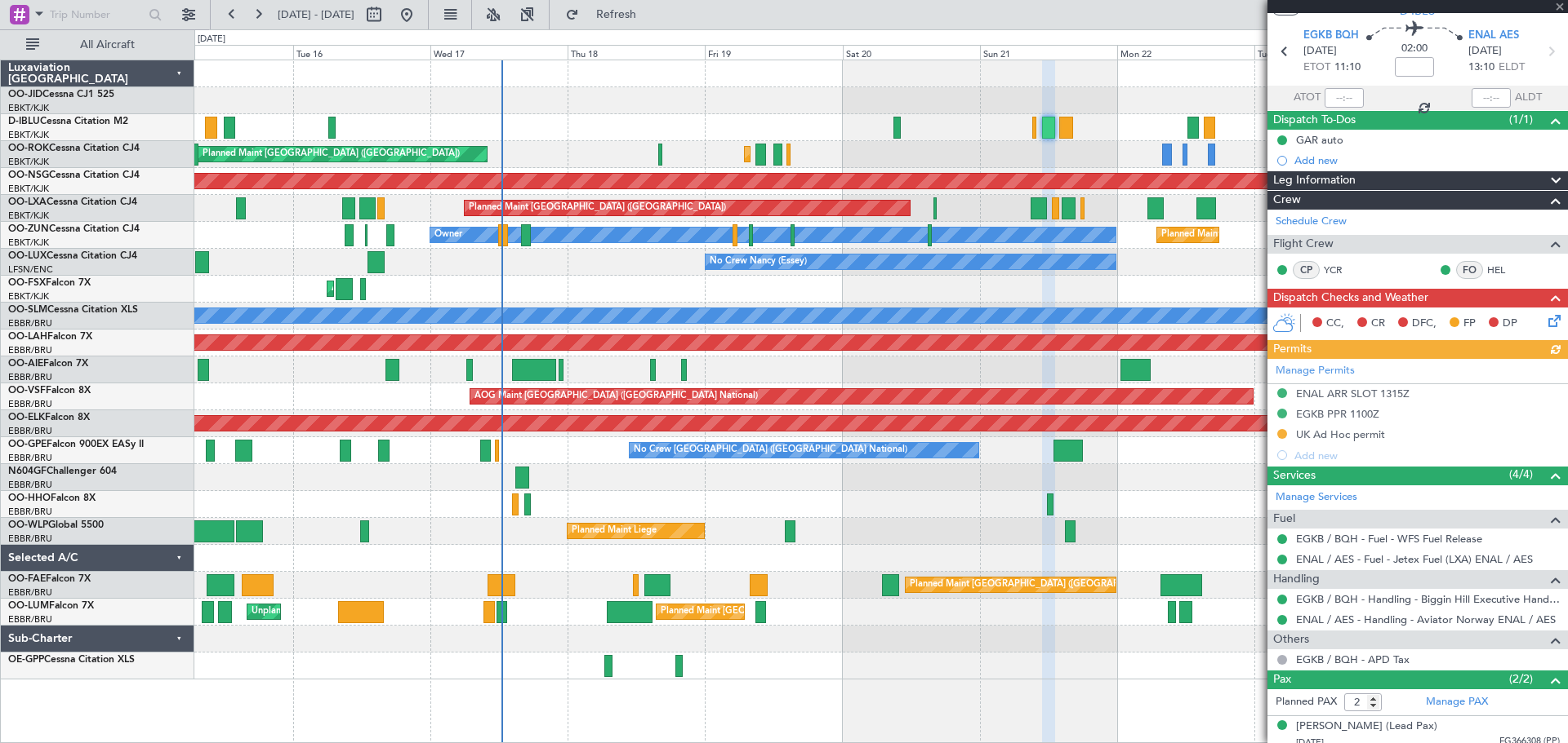
scroll to position [94, 0]
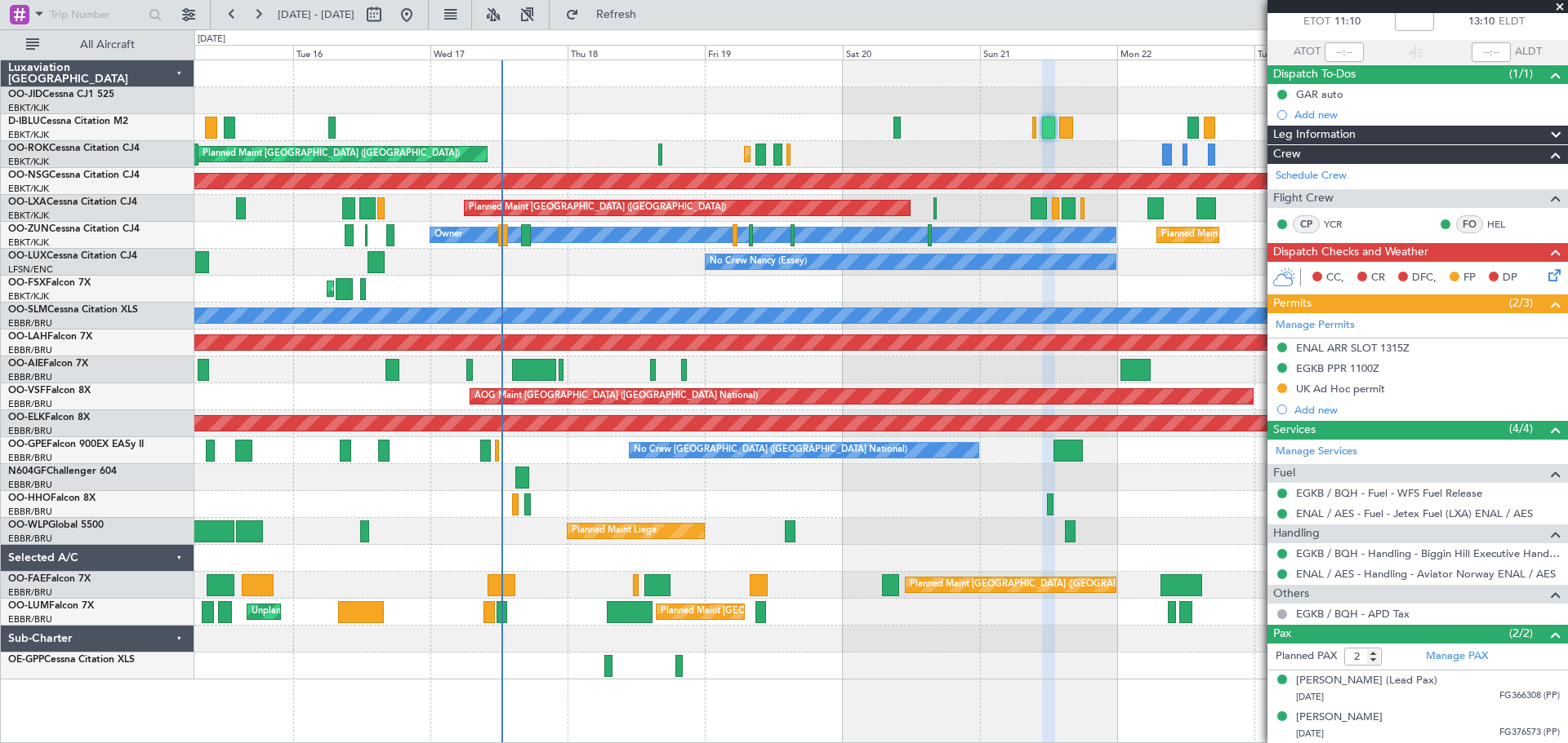
click at [1557, 4] on span at bounding box center [1559, 7] width 16 height 14
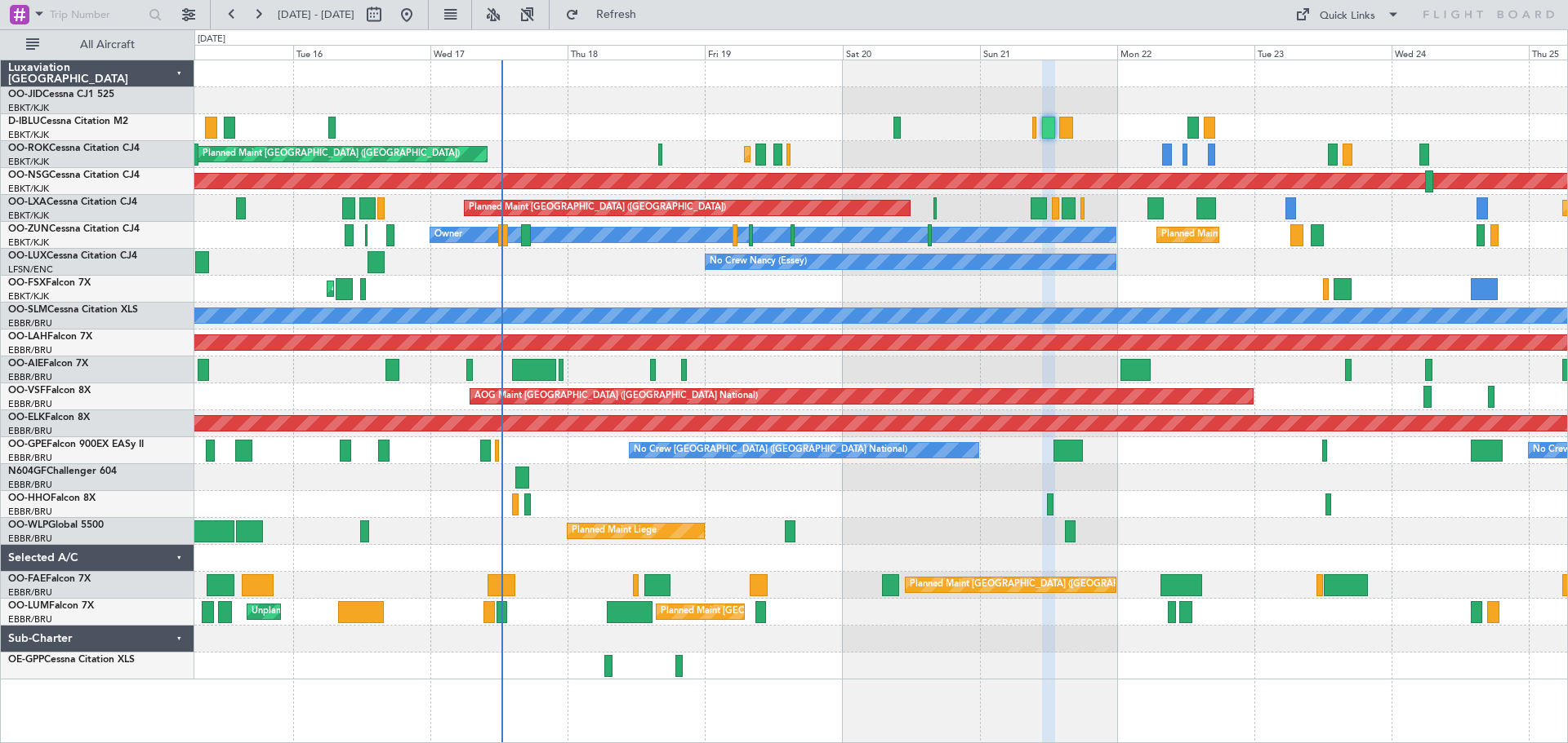
type input "0"
